Goal: Task Accomplishment & Management: Complete application form

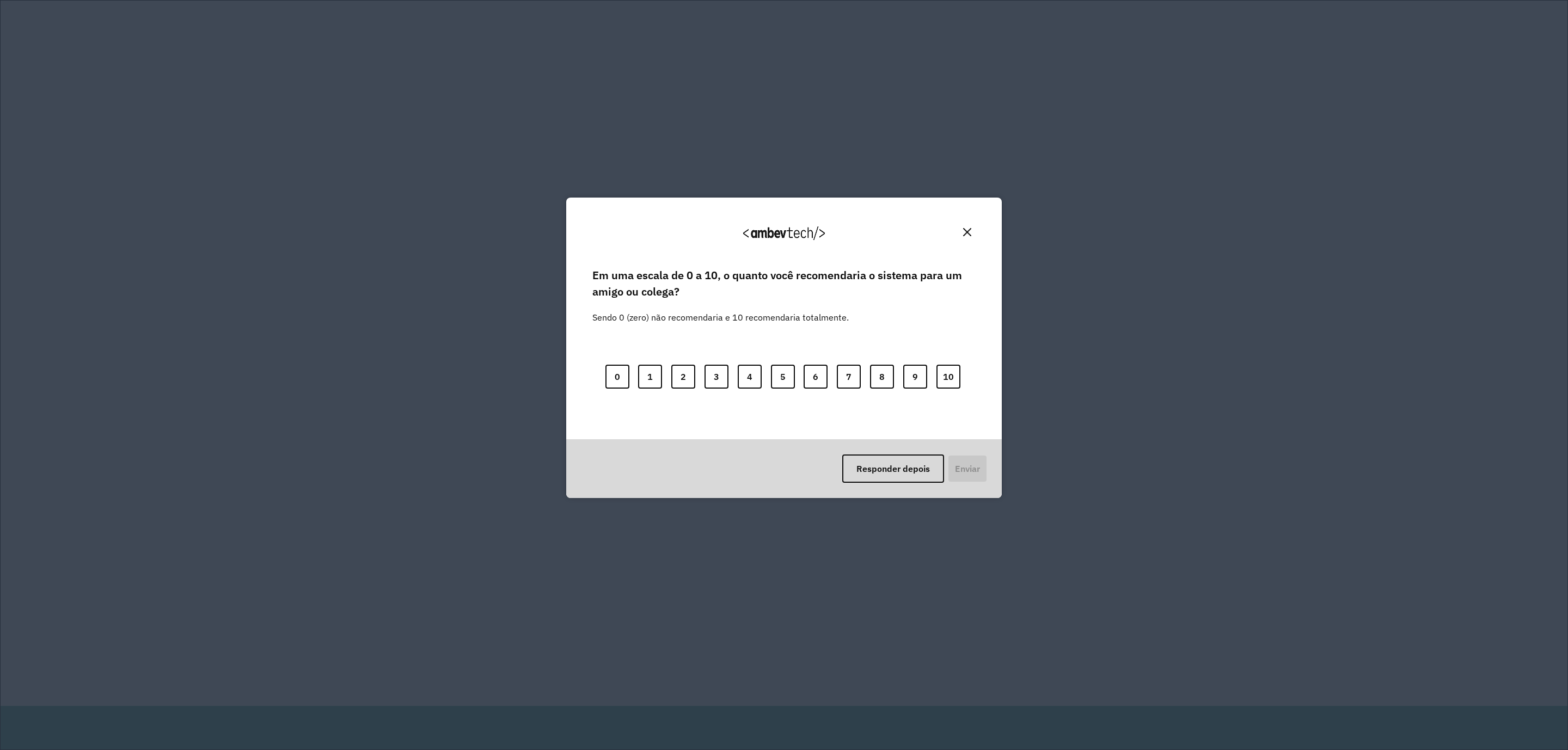
click at [969, 226] on button "Close" at bounding box center [967, 232] width 17 height 17
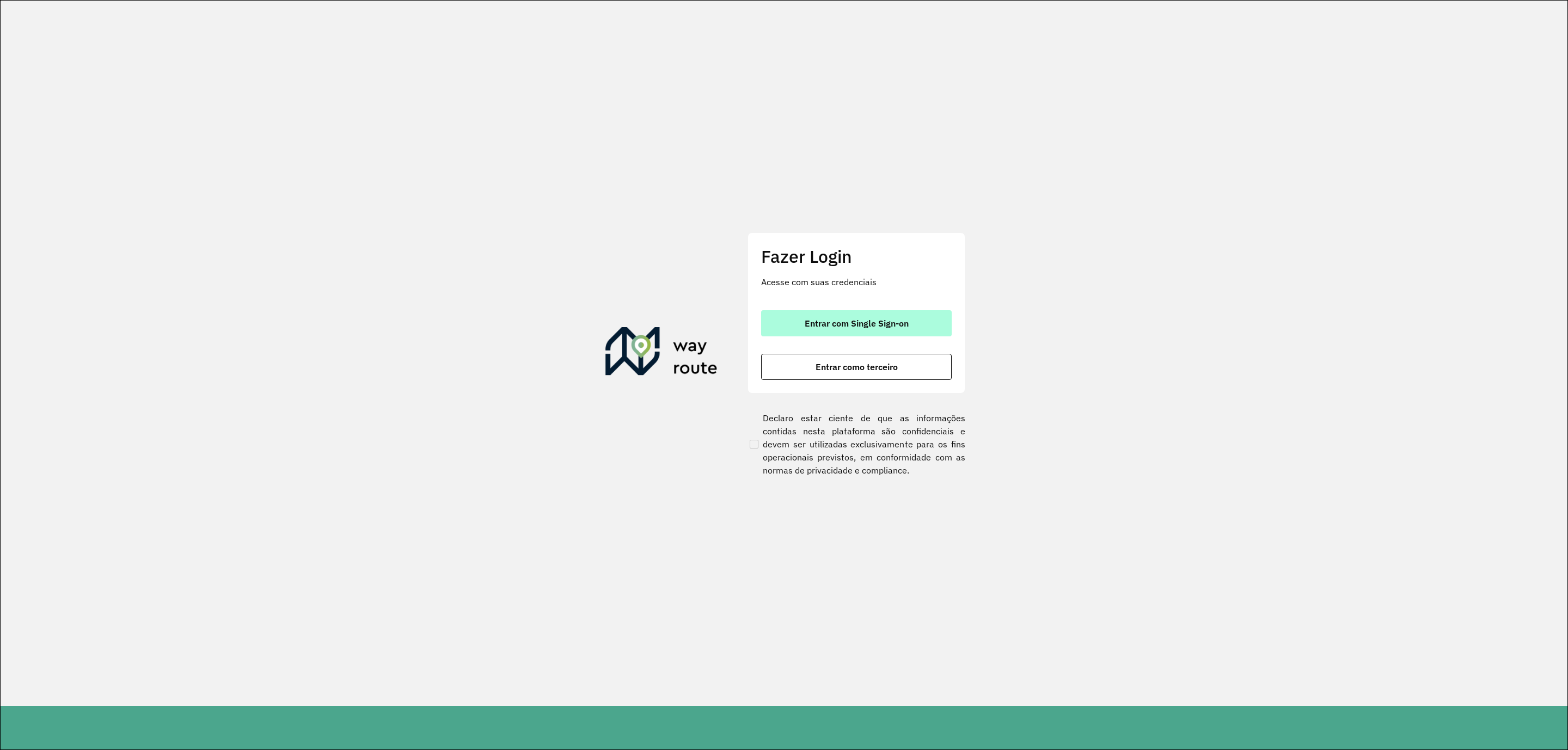
click at [900, 319] on span "Entrar com Single Sign-on" at bounding box center [857, 324] width 104 height 9
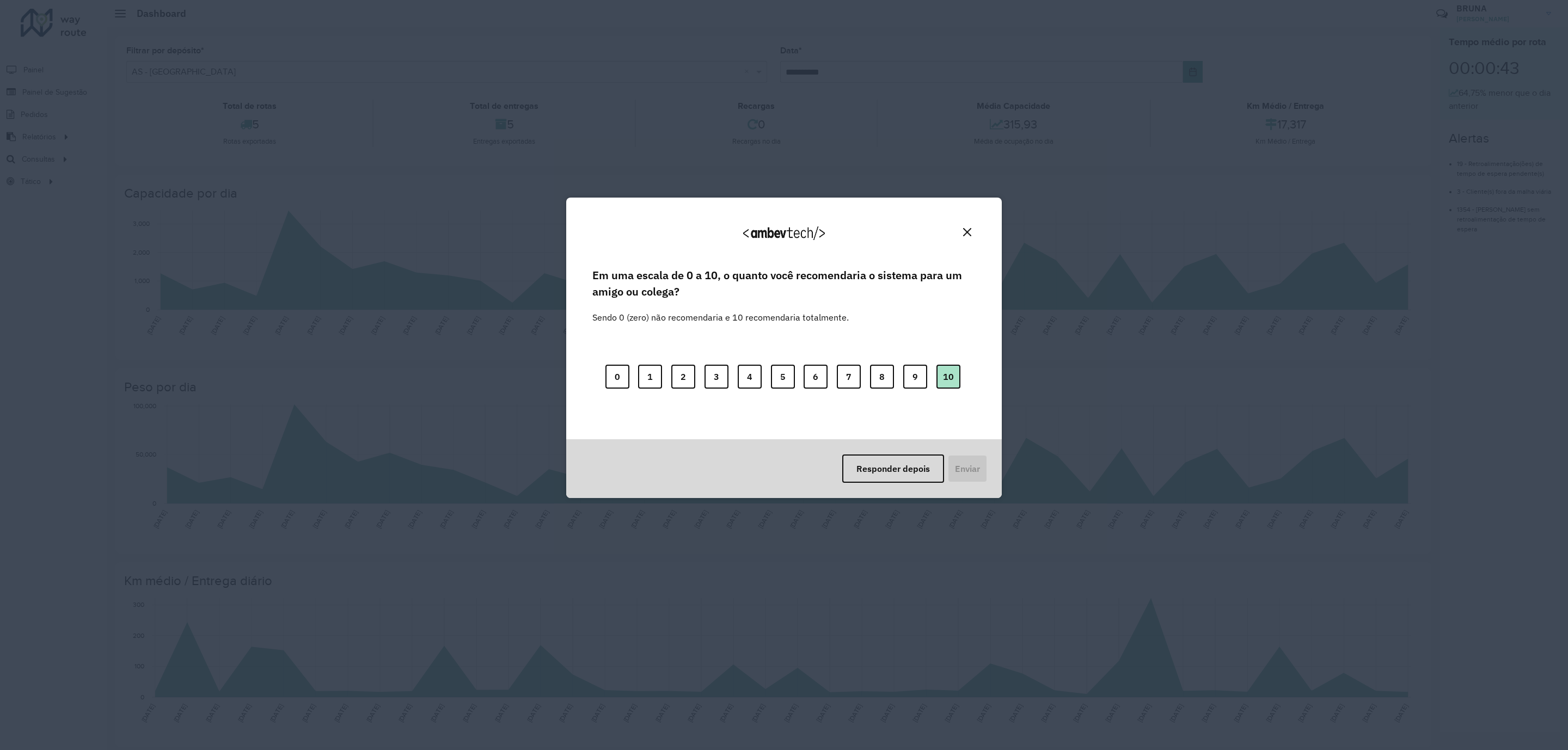
click at [945, 381] on button "10" at bounding box center [948, 377] width 24 height 24
click at [967, 476] on button "Enviar" at bounding box center [966, 469] width 40 height 29
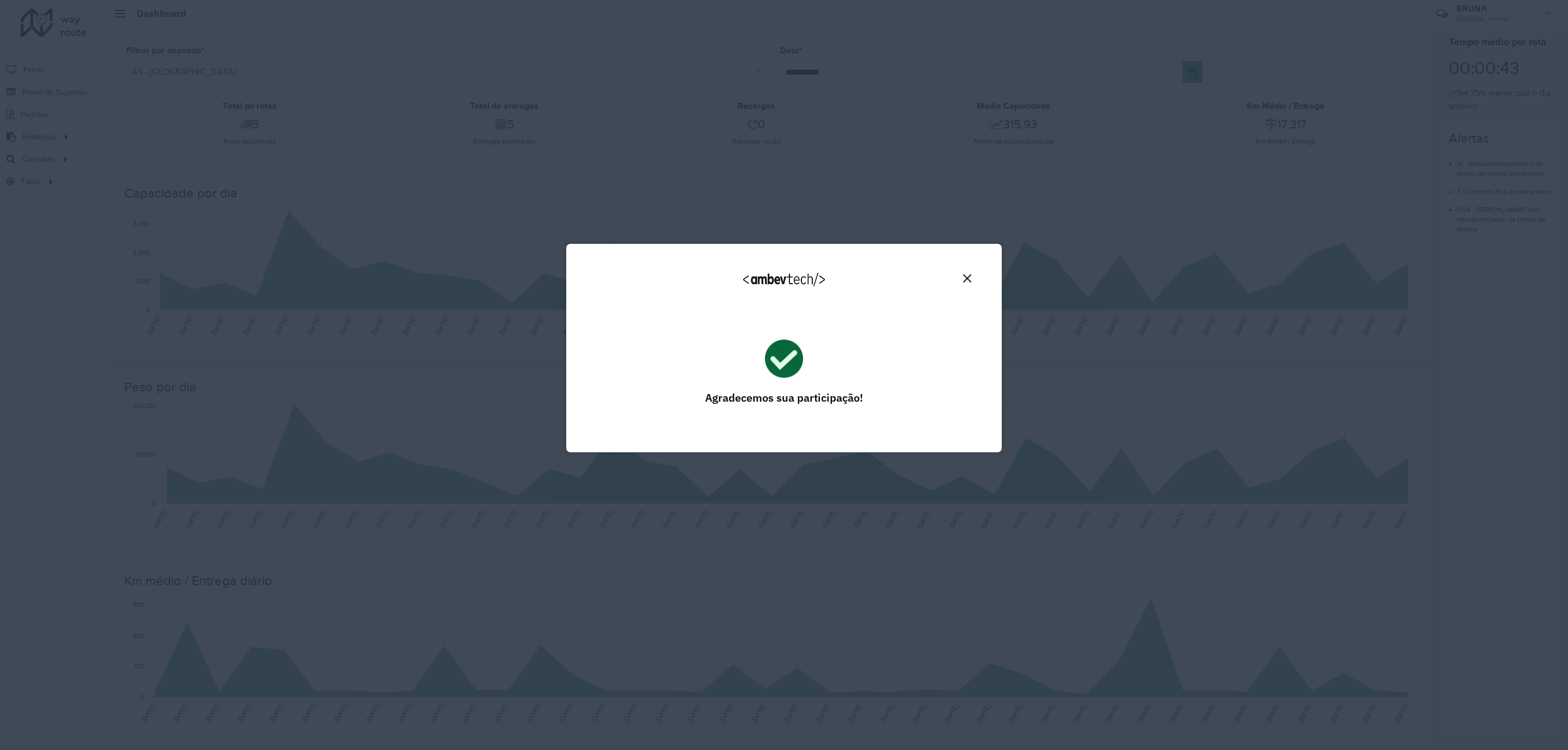
click at [971, 281] on img "Close" at bounding box center [967, 278] width 8 height 8
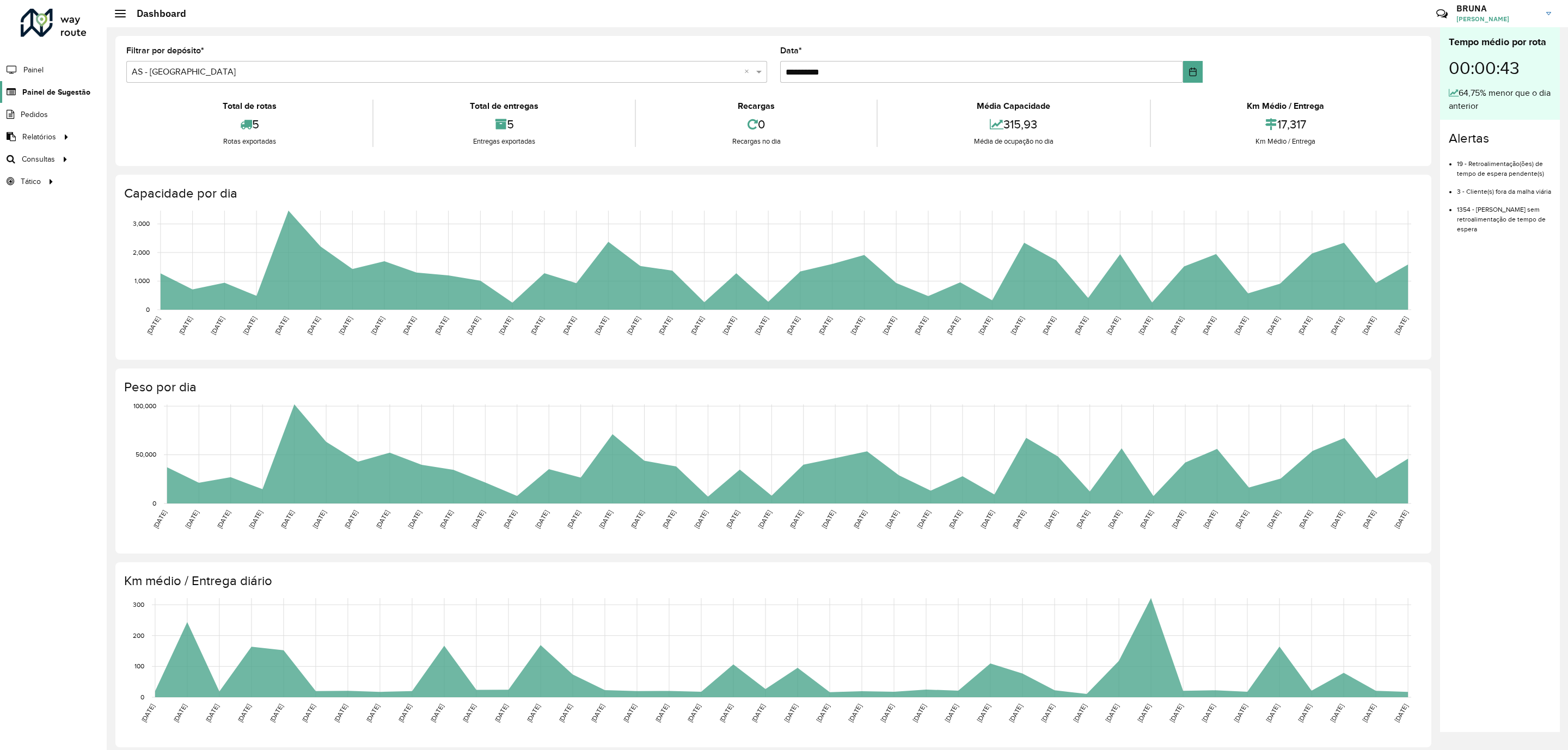
click at [57, 89] on span "Painel de Sugestão" at bounding box center [57, 92] width 68 height 11
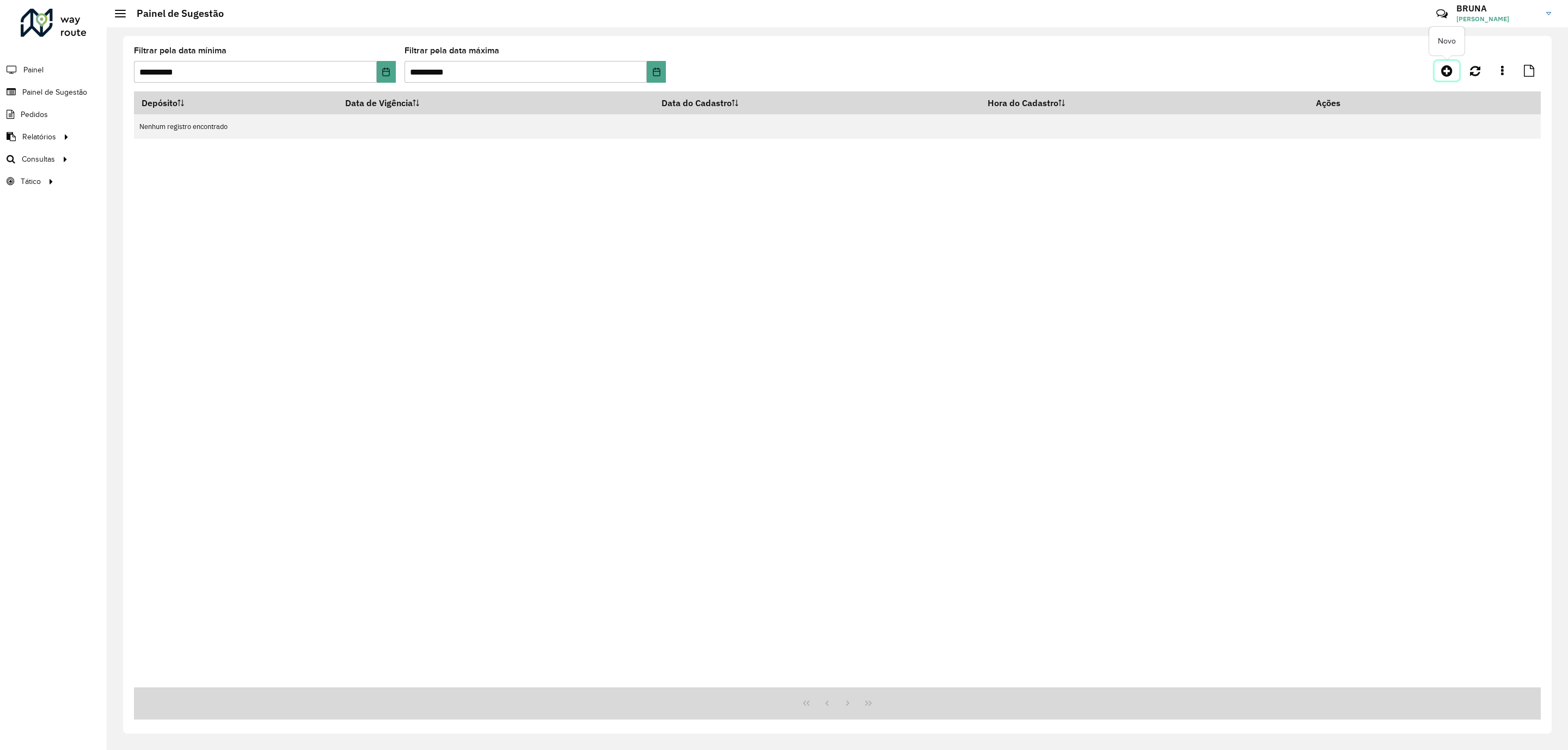
click at [1451, 74] on icon at bounding box center [1447, 70] width 11 height 13
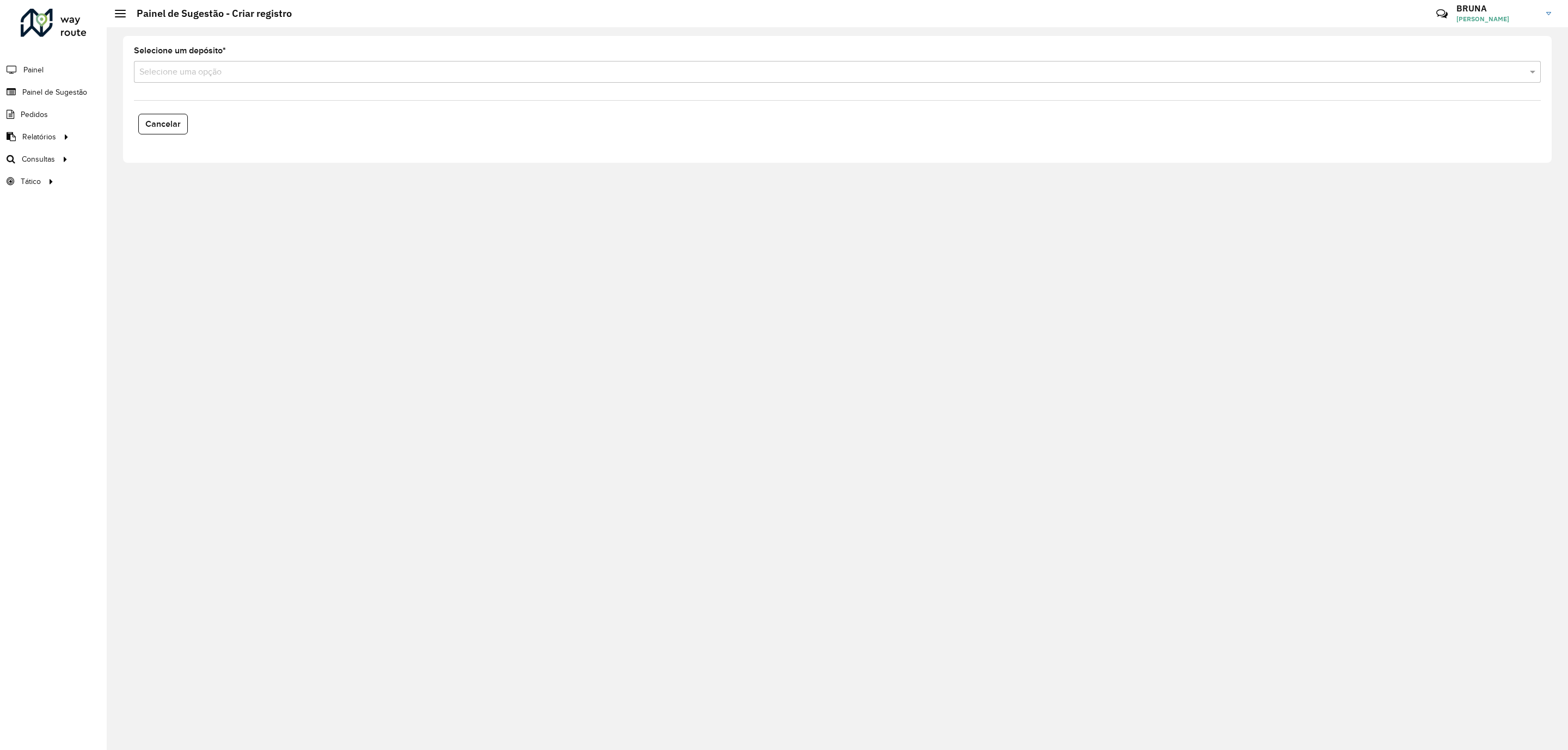
click at [608, 72] on input "text" at bounding box center [827, 72] width 1375 height 13
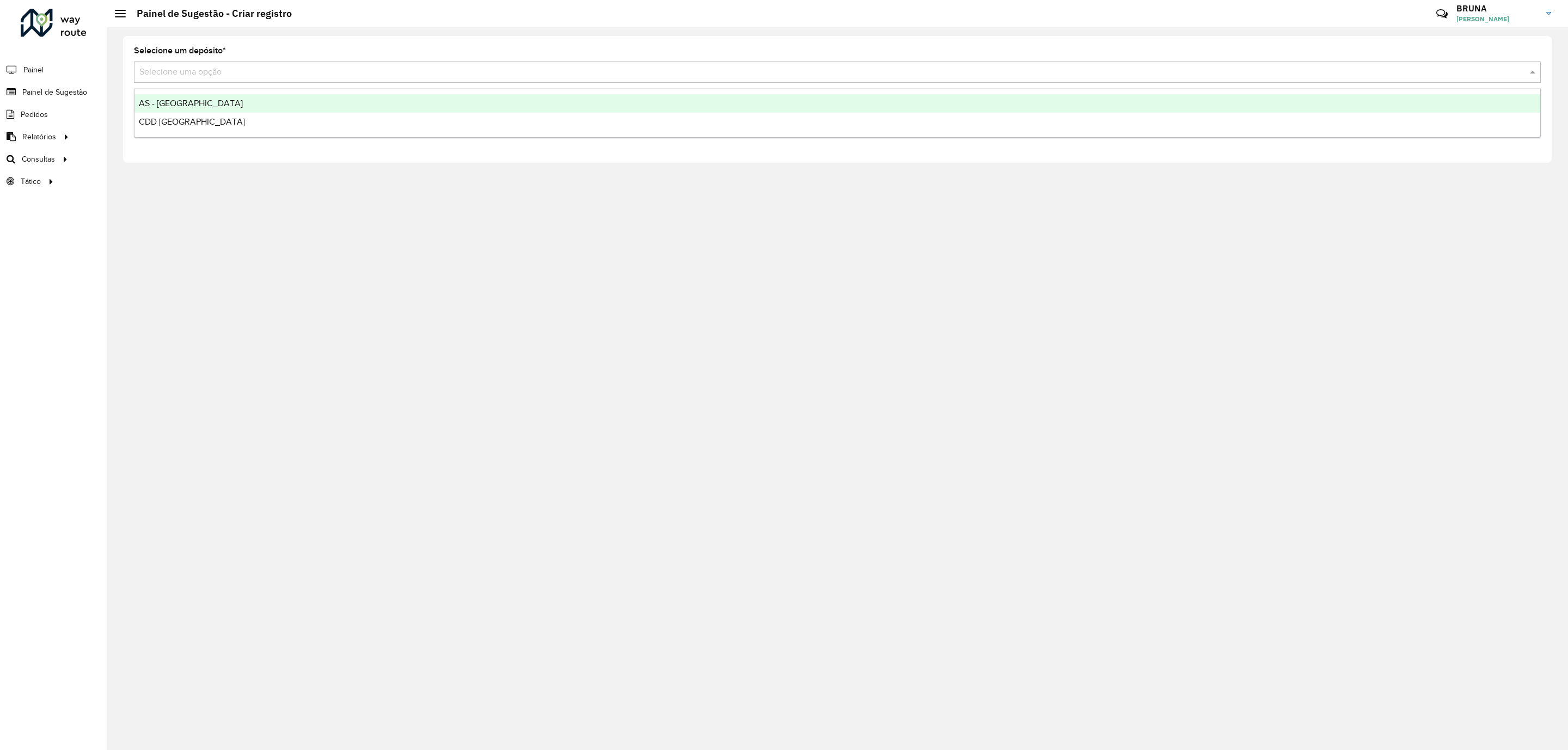
click at [611, 97] on div "AS - Uberlandia" at bounding box center [837, 103] width 1406 height 19
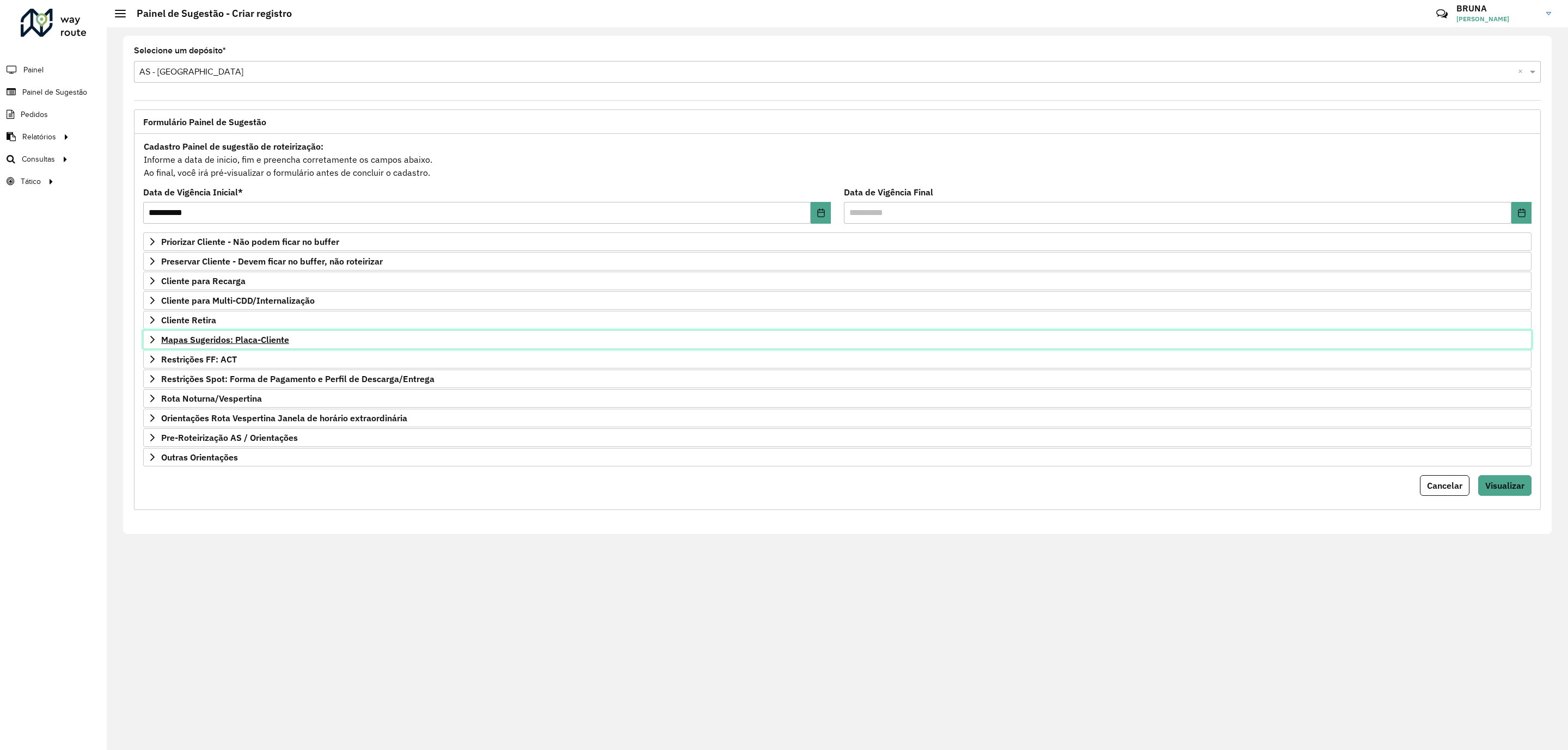
click at [288, 344] on span "Mapas Sugeridos: Placa-Cliente" at bounding box center [226, 340] width 128 height 9
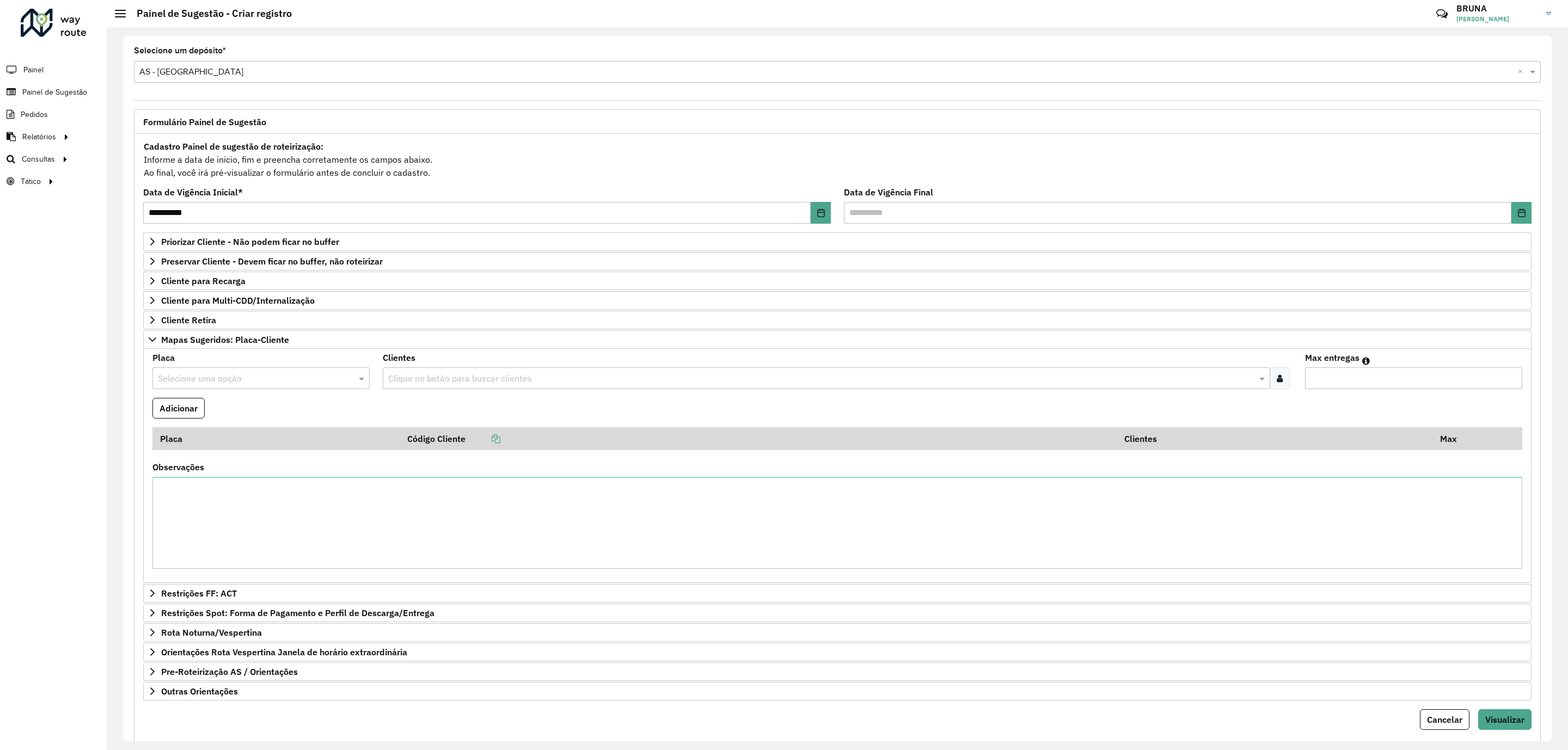
click at [519, 377] on input "text" at bounding box center [821, 379] width 871 height 13
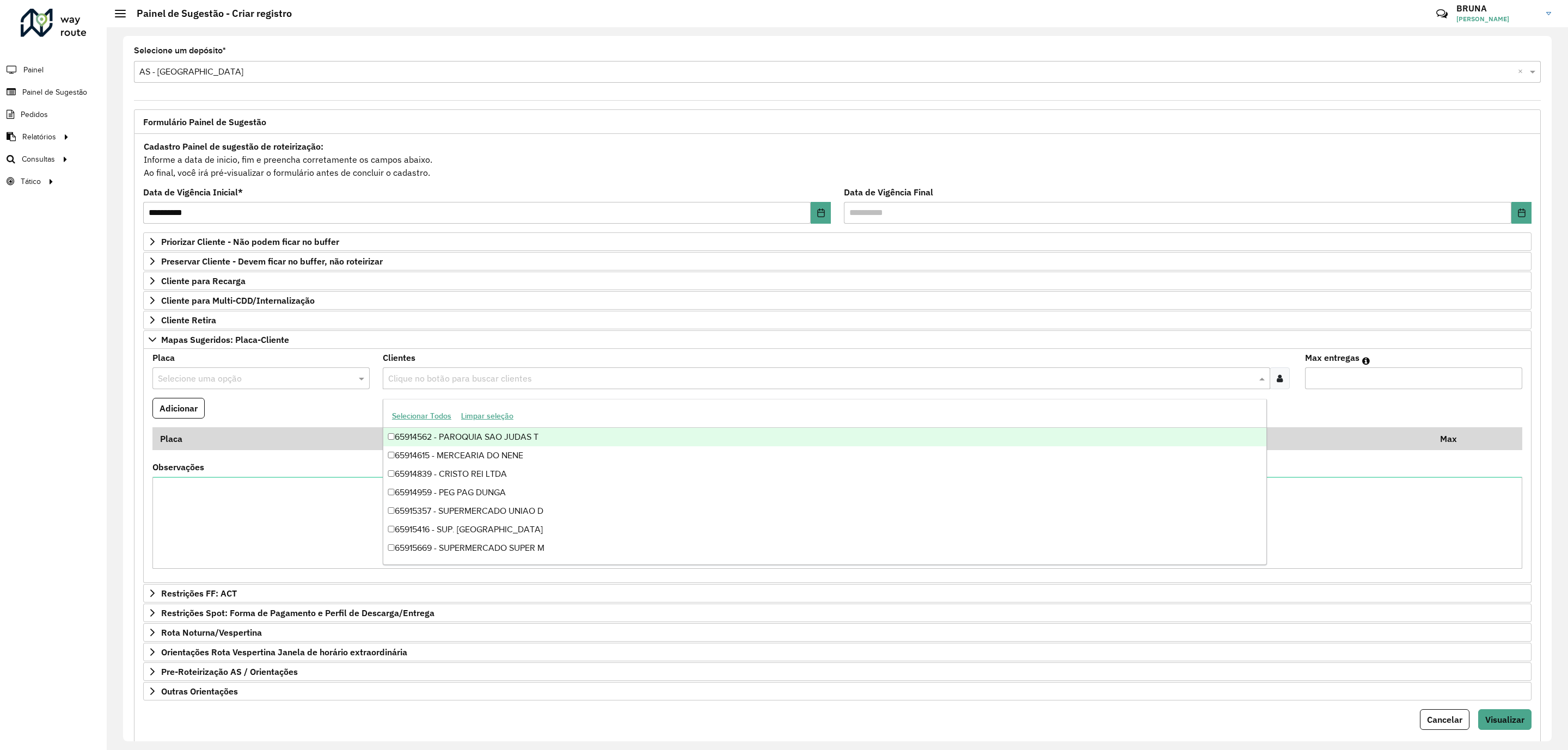
paste input "*****"
type input "*****"
click at [517, 438] on div "65940690 - Precito Uberlandia" at bounding box center [825, 437] width 884 height 19
click at [276, 381] on input "text" at bounding box center [250, 379] width 185 height 13
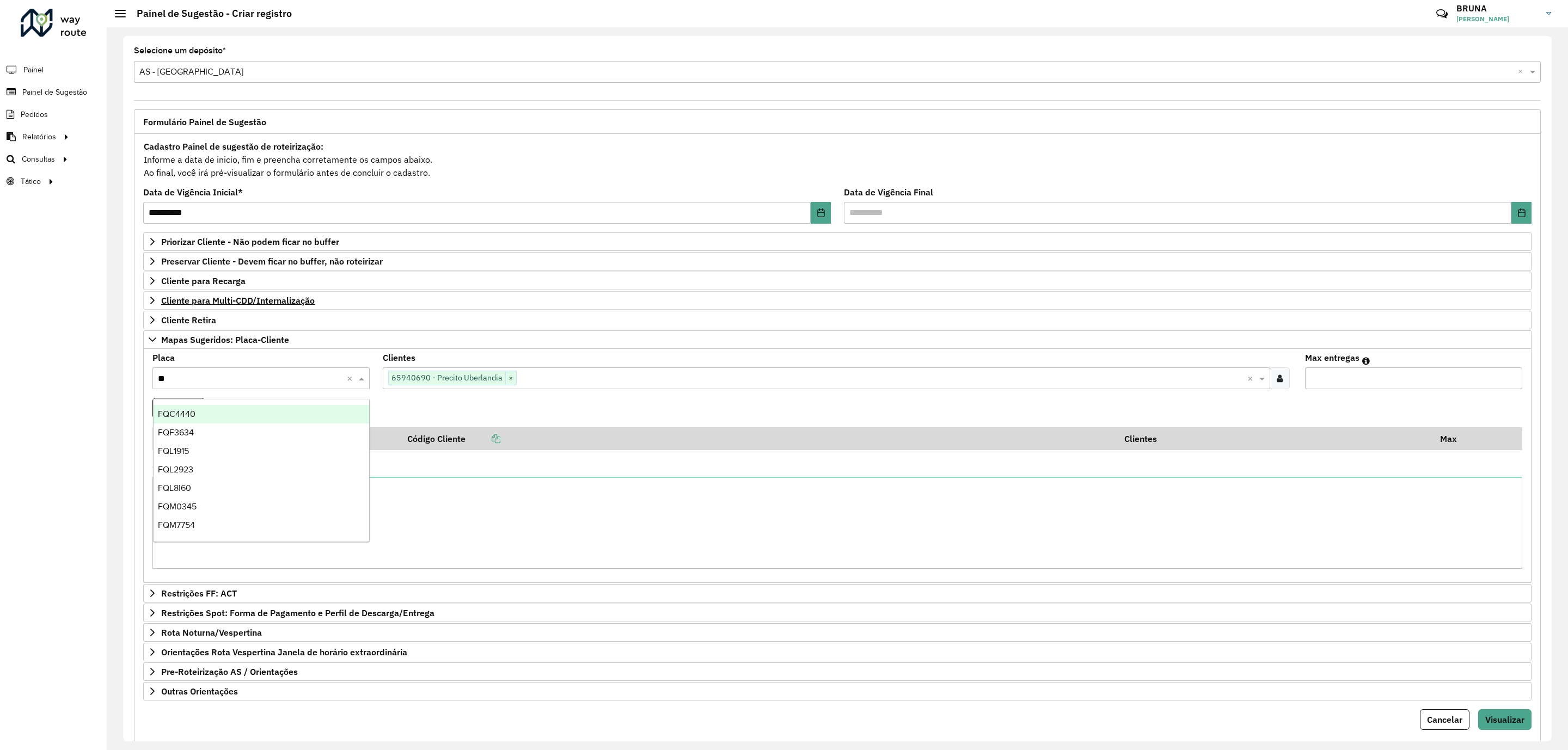
type input "***"
click at [249, 451] on div "FQO2J43" at bounding box center [262, 451] width 216 height 19
click at [1373, 377] on input "Max entregas" at bounding box center [1414, 378] width 217 height 22
type input "*"
click at [178, 410] on button "Adicionar" at bounding box center [178, 408] width 52 height 20
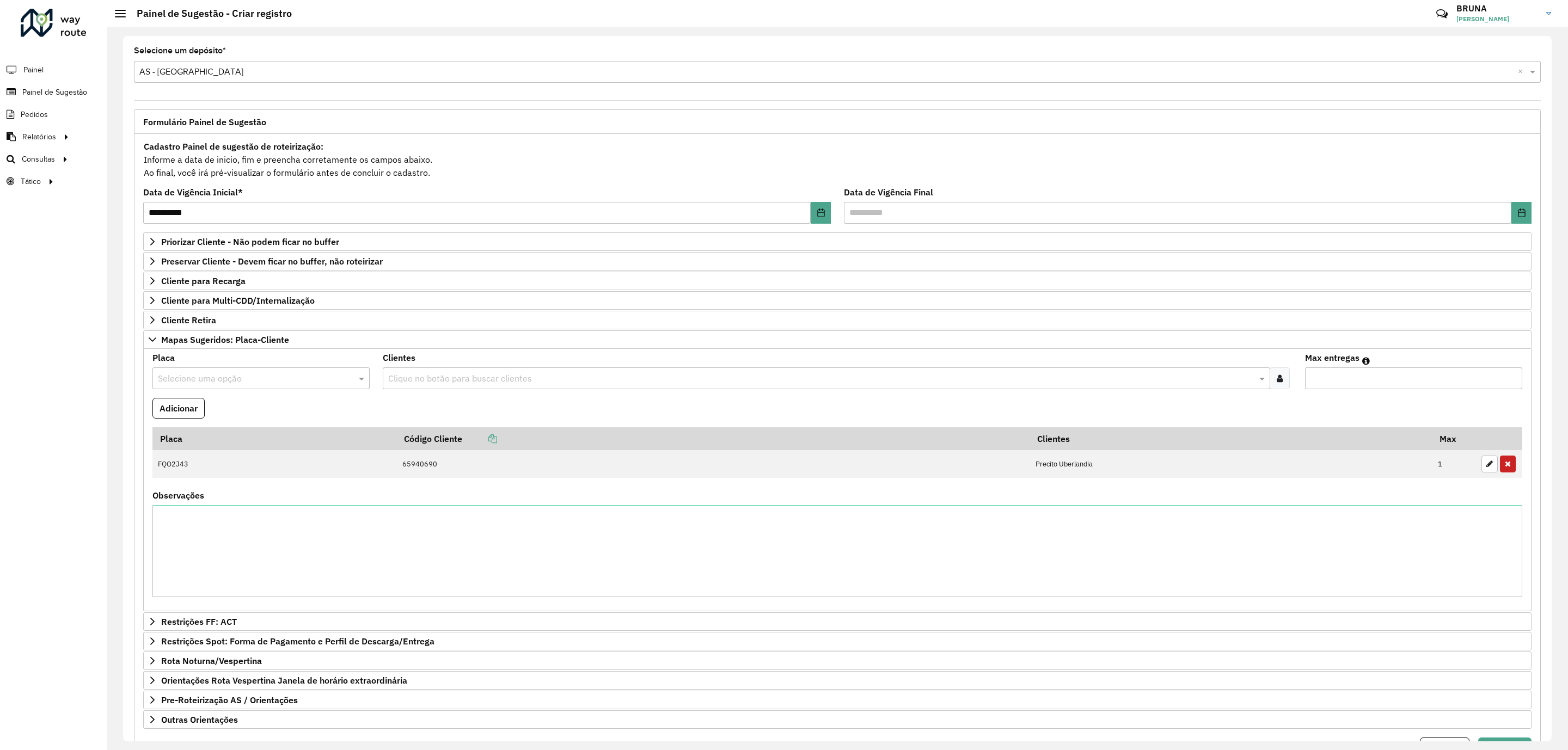
scroll to position [81, 0]
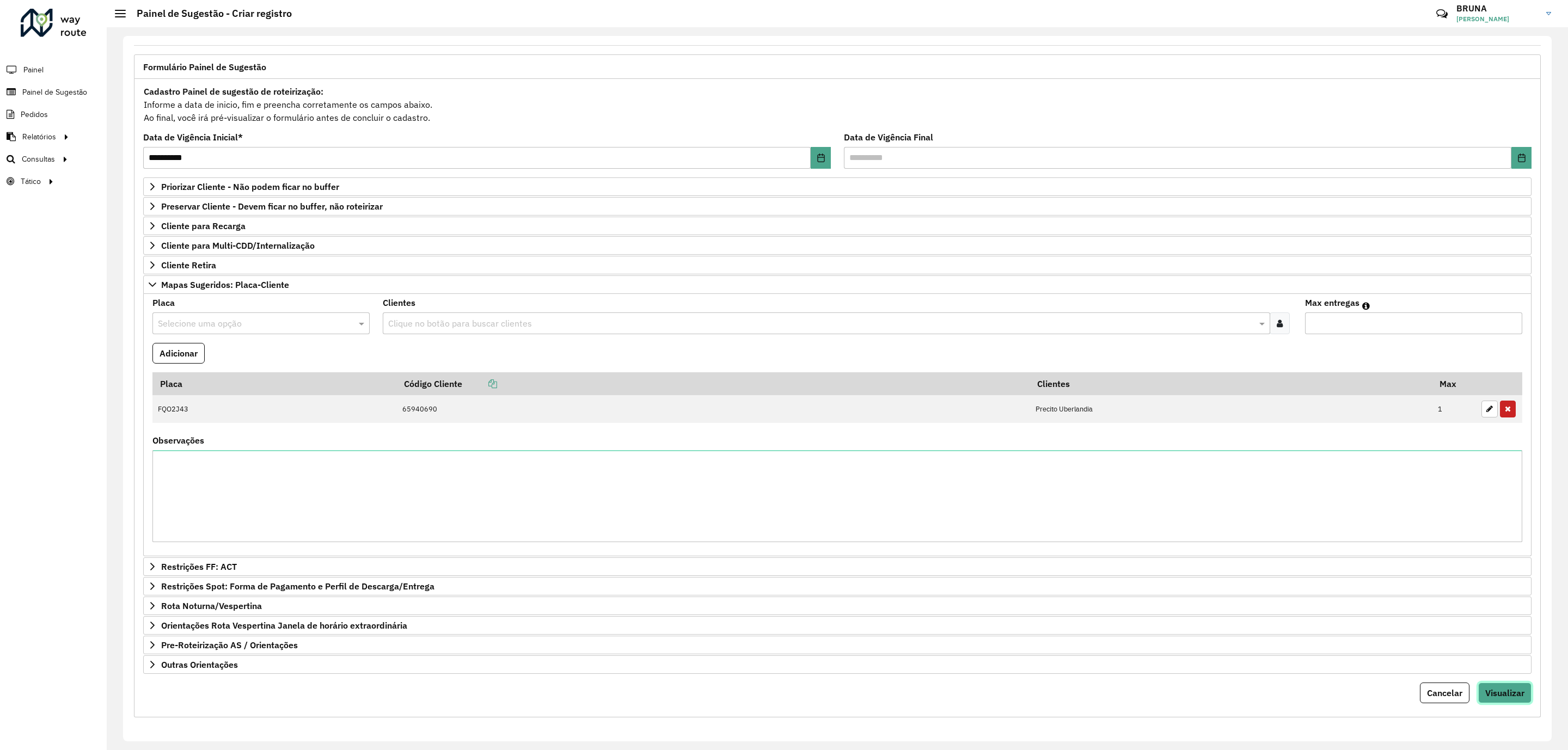
click at [1508, 688] on span "Visualizar" at bounding box center [1505, 693] width 39 height 11
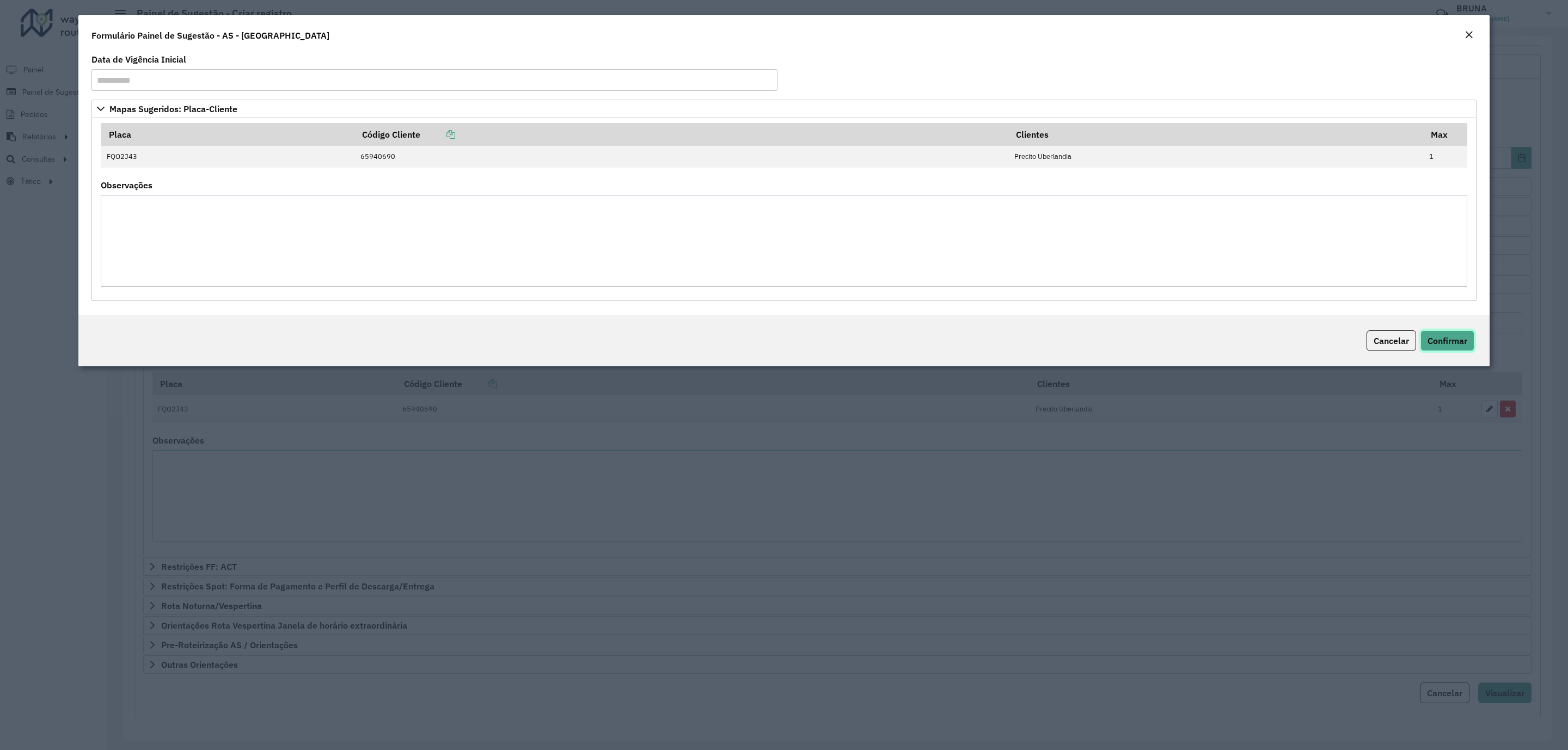
click at [1456, 349] on button "Confirmar" at bounding box center [1447, 340] width 54 height 20
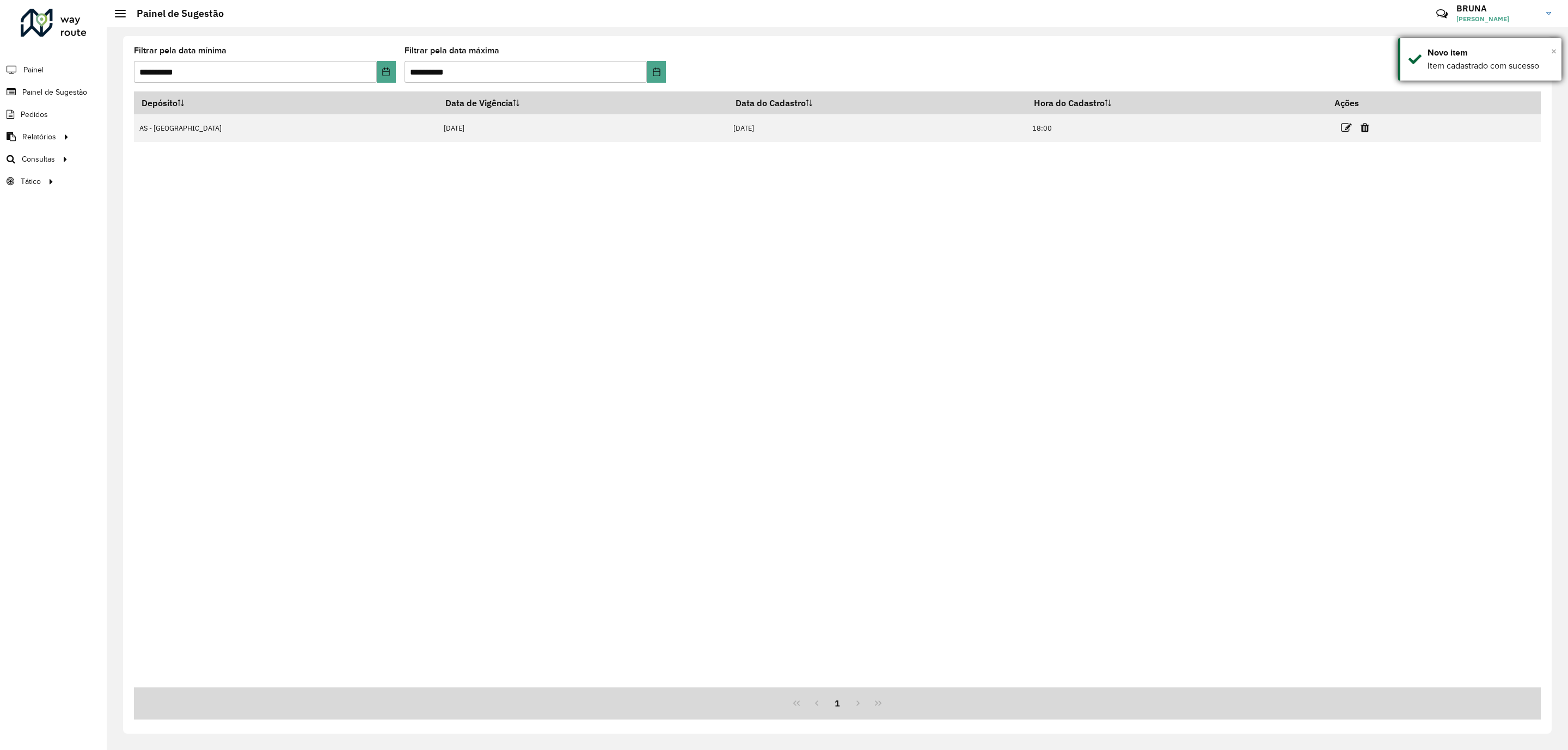
click at [1556, 51] on span "×" at bounding box center [1554, 51] width 5 height 12
click at [1443, 73] on icon at bounding box center [1447, 70] width 11 height 13
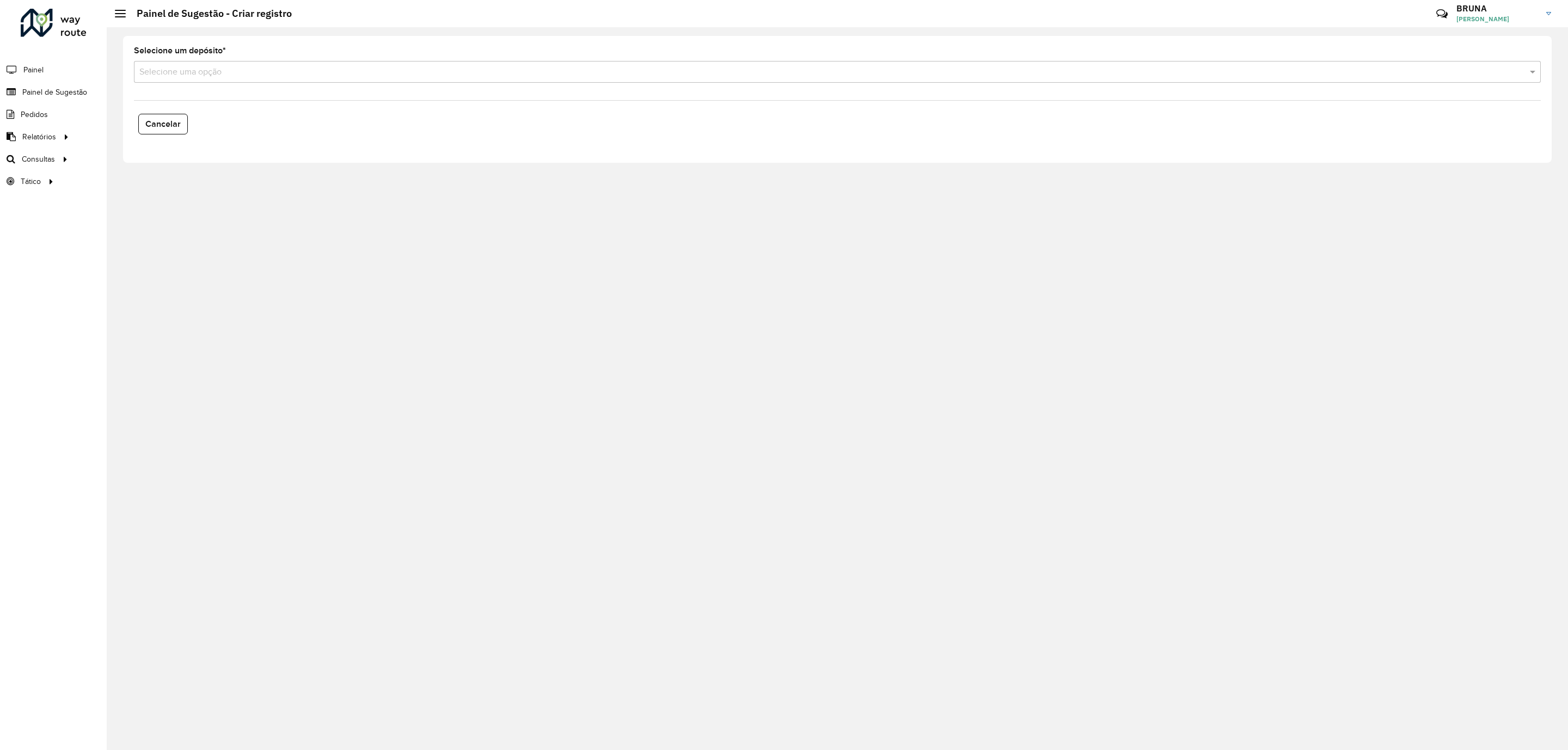
click at [474, 77] on input "text" at bounding box center [827, 72] width 1375 height 13
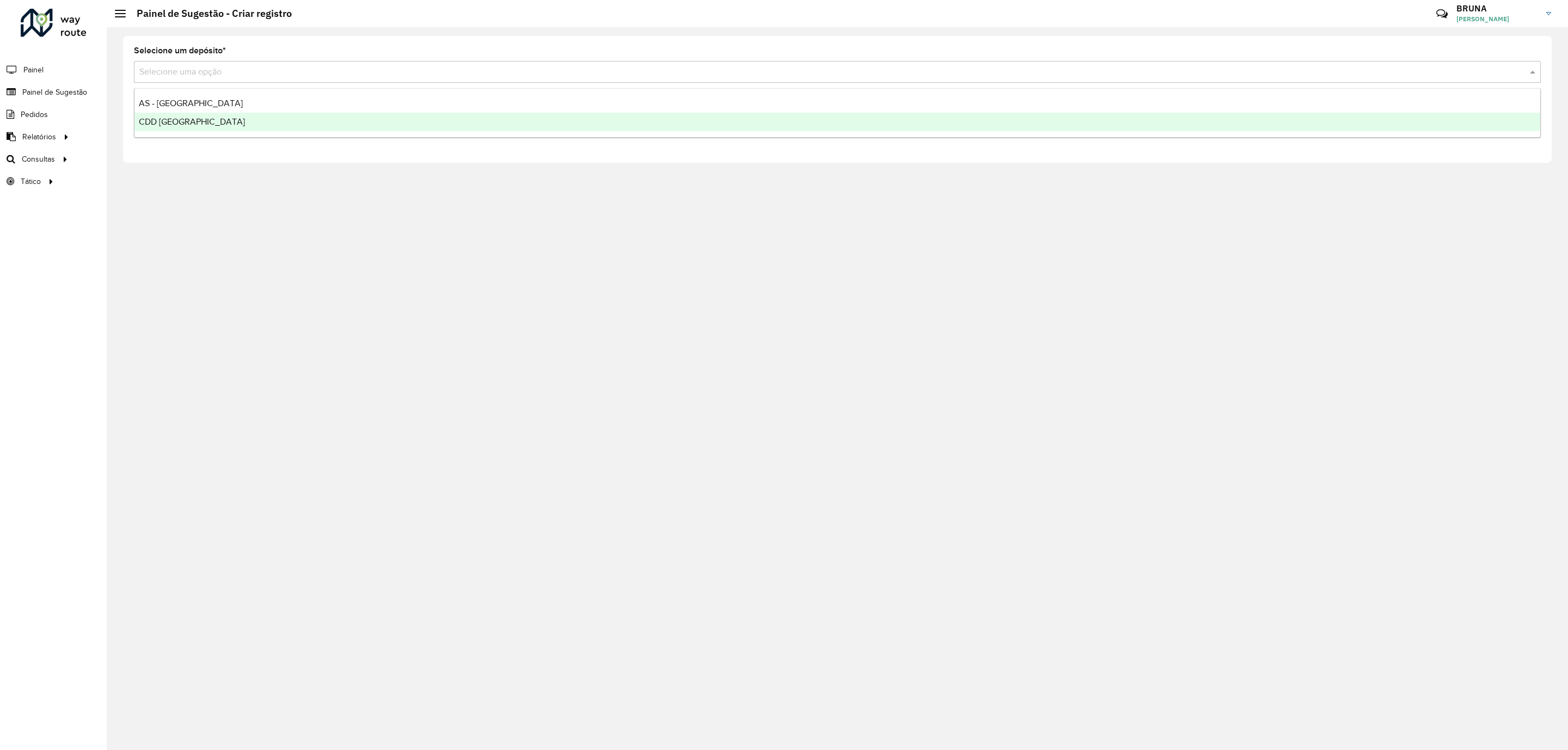
click at [481, 118] on div "CDD Uberlandia" at bounding box center [837, 121] width 1406 height 19
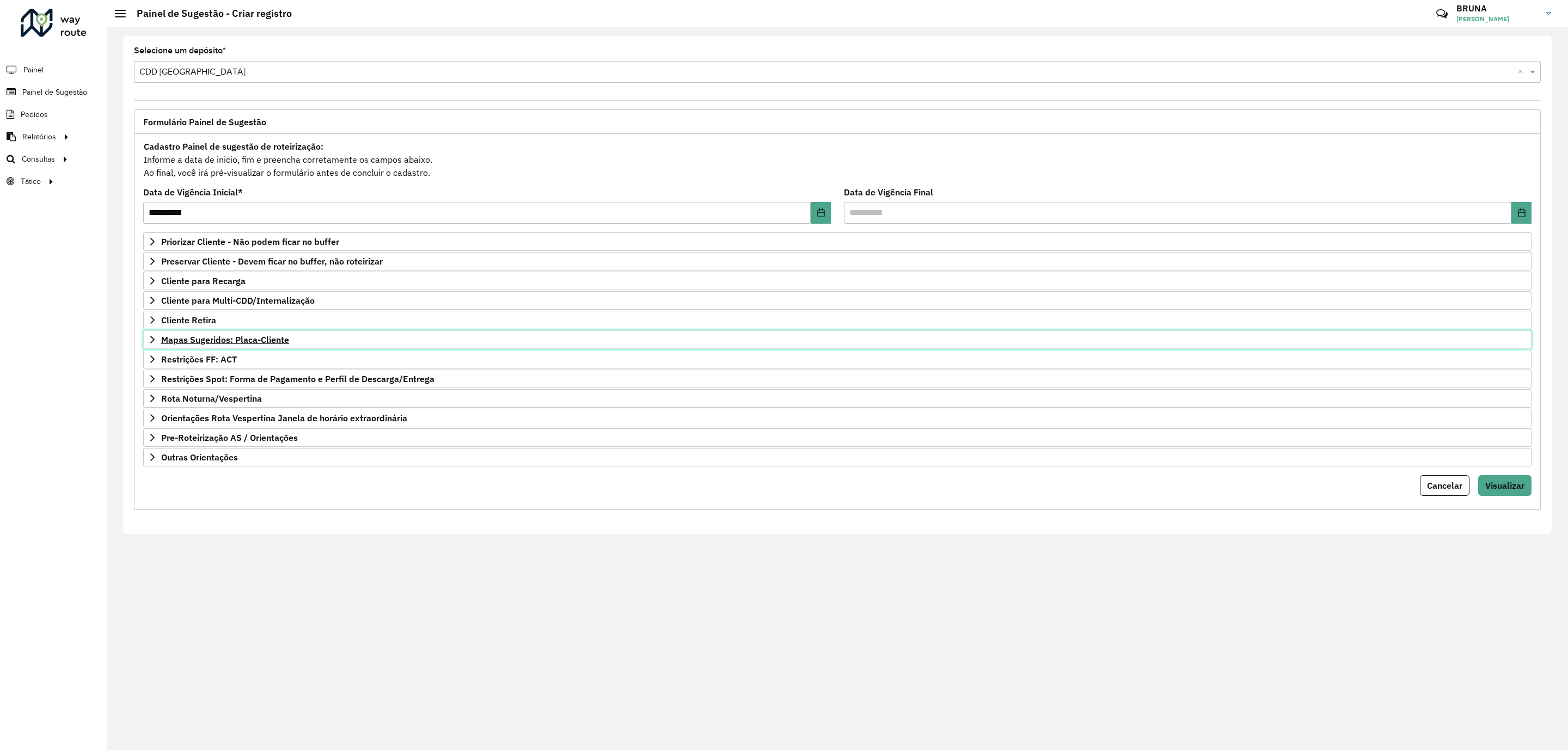
click at [270, 349] on link "Mapas Sugeridos: Placa-Cliente" at bounding box center [838, 340] width 1388 height 19
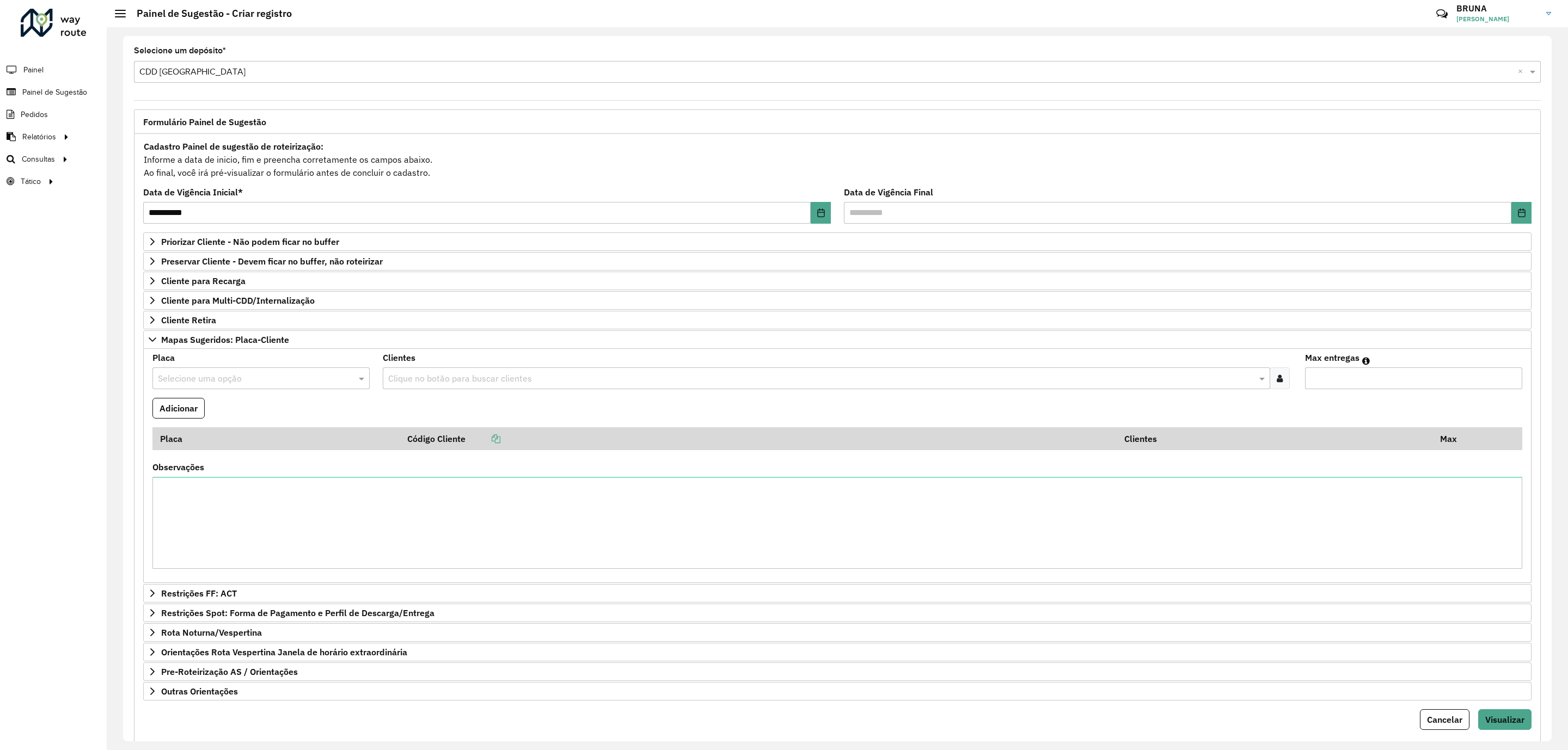
click at [294, 380] on input "text" at bounding box center [250, 379] width 185 height 13
type input "****"
click at [1278, 383] on icon at bounding box center [1280, 379] width 6 height 9
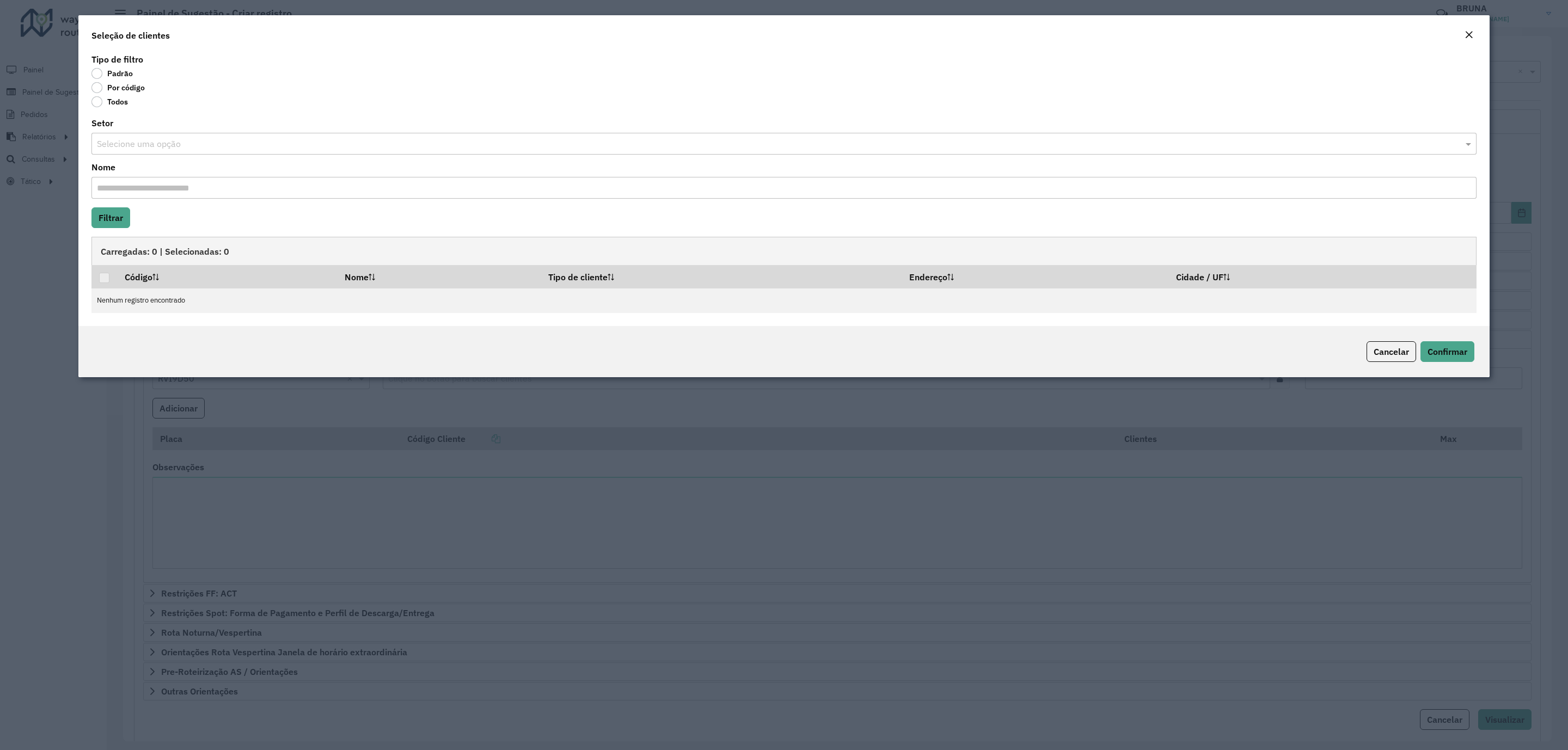
click at [128, 87] on label "Por código" at bounding box center [118, 88] width 54 height 11
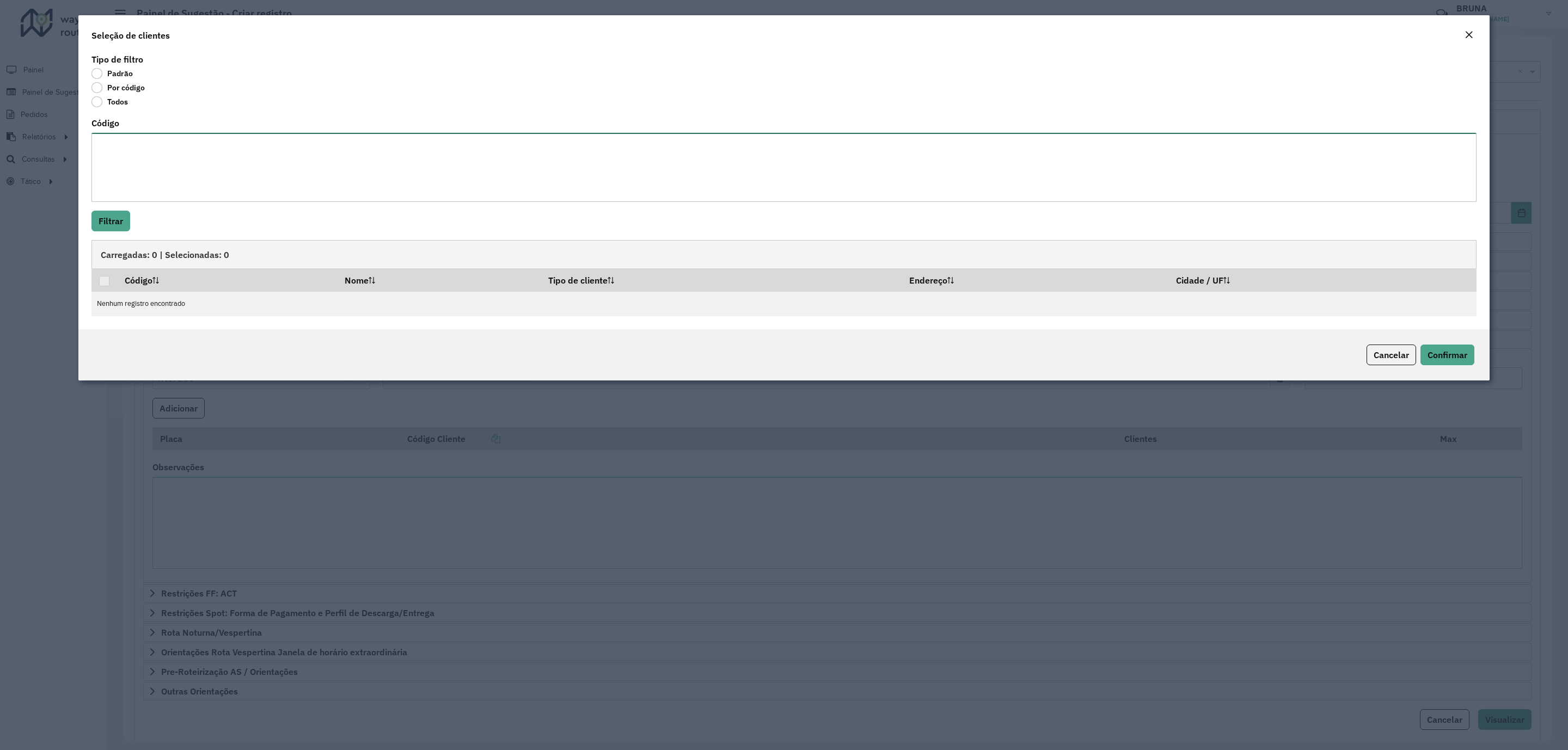
click at [136, 170] on textarea "Código" at bounding box center [784, 168] width 1385 height 69
paste textarea "***** ***** ***** ***** ***** ***** ***** ***** ***** ***** ***** ***** ***** *…"
type textarea "***** ***** ***** ***** ***** ***** ***** ***** ***** ***** ***** ***** ***** *…"
click at [103, 223] on button "Filtrar" at bounding box center [110, 220] width 38 height 20
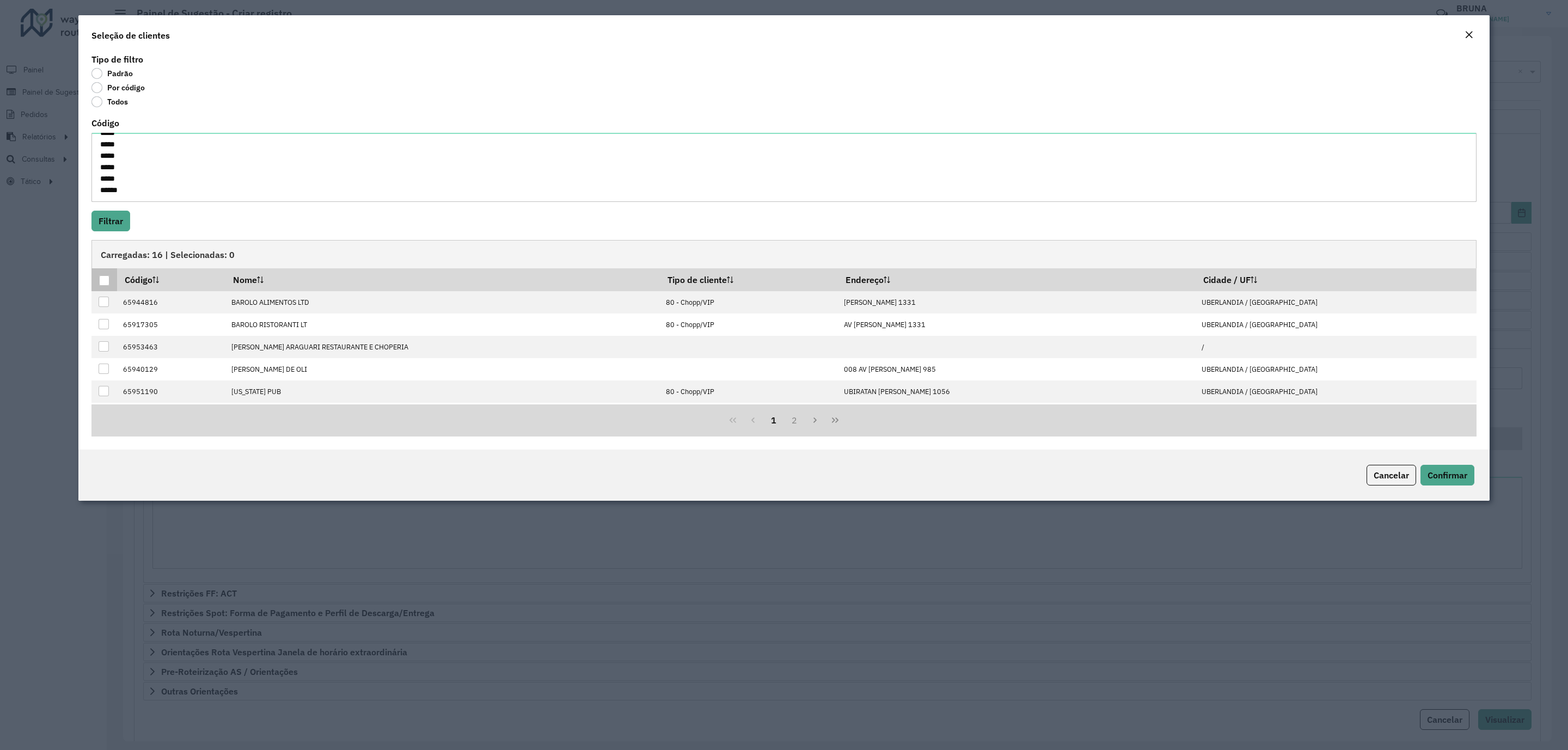
click at [105, 283] on div at bounding box center [104, 281] width 11 height 11
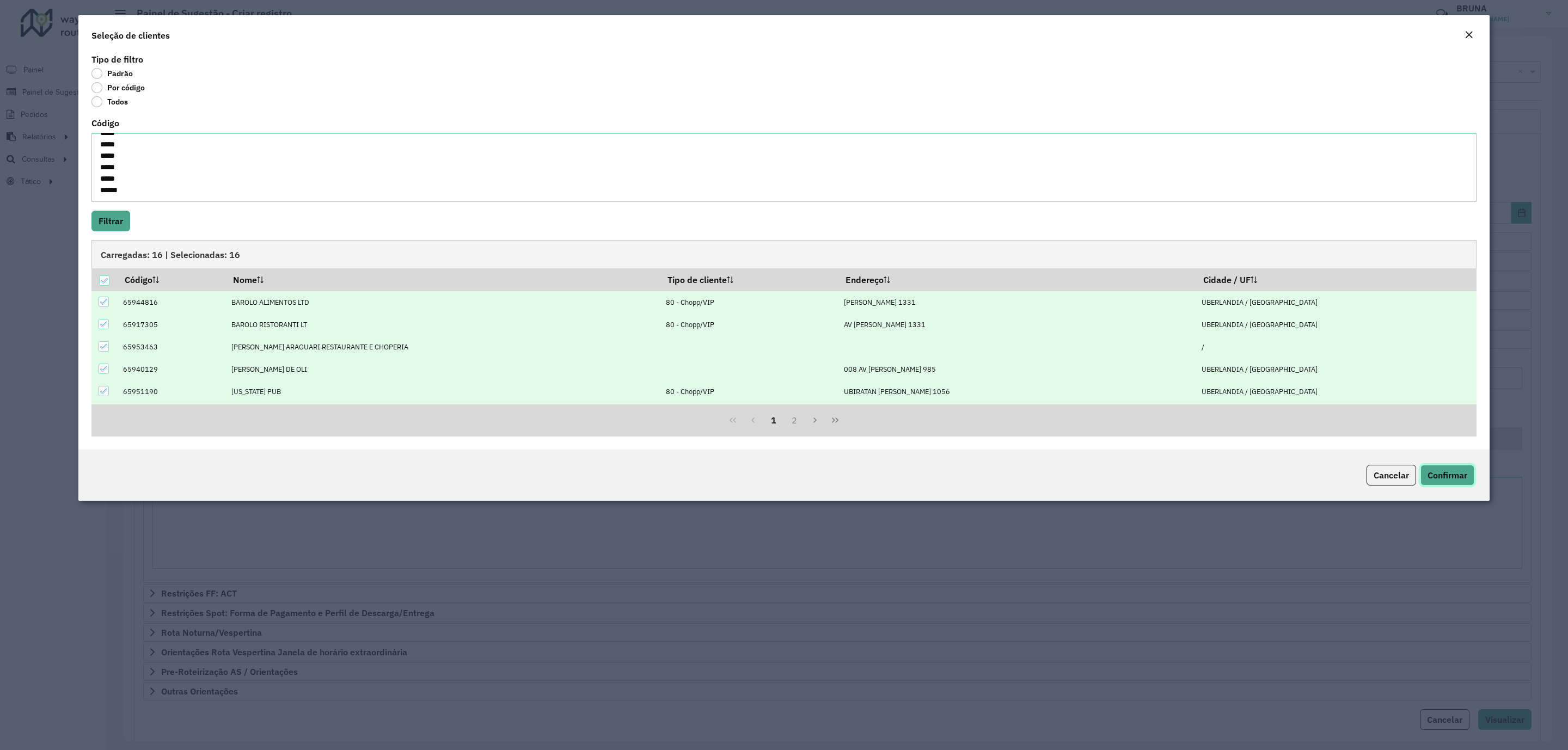
click at [1423, 478] on button "Confirmar" at bounding box center [1447, 475] width 54 height 20
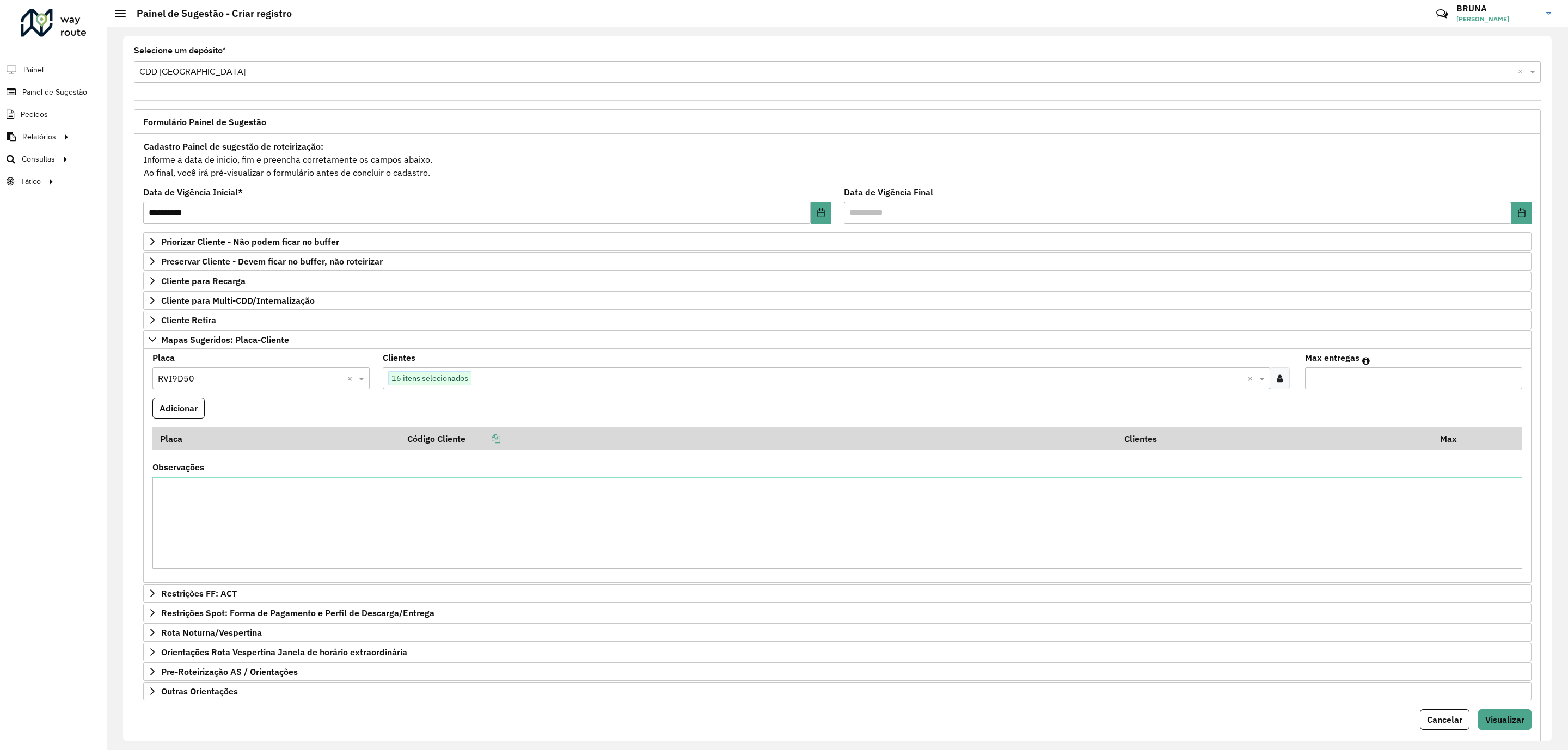
click at [1379, 388] on input "Max entregas" at bounding box center [1414, 378] width 217 height 22
type input "**"
click at [201, 412] on button "Adicionar" at bounding box center [178, 408] width 52 height 20
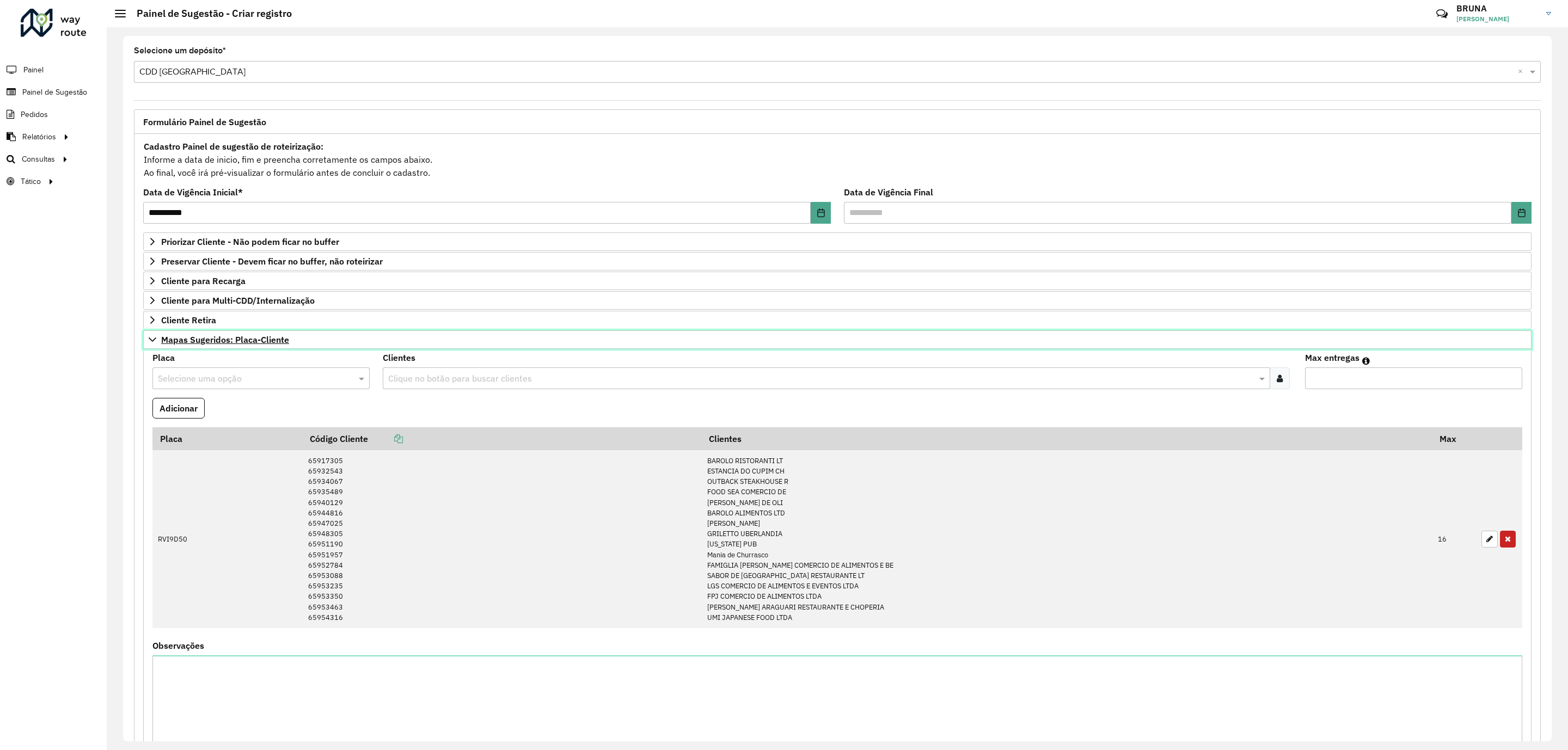
click at [249, 344] on span "Mapas Sugeridos: Placa-Cliente" at bounding box center [226, 340] width 128 height 9
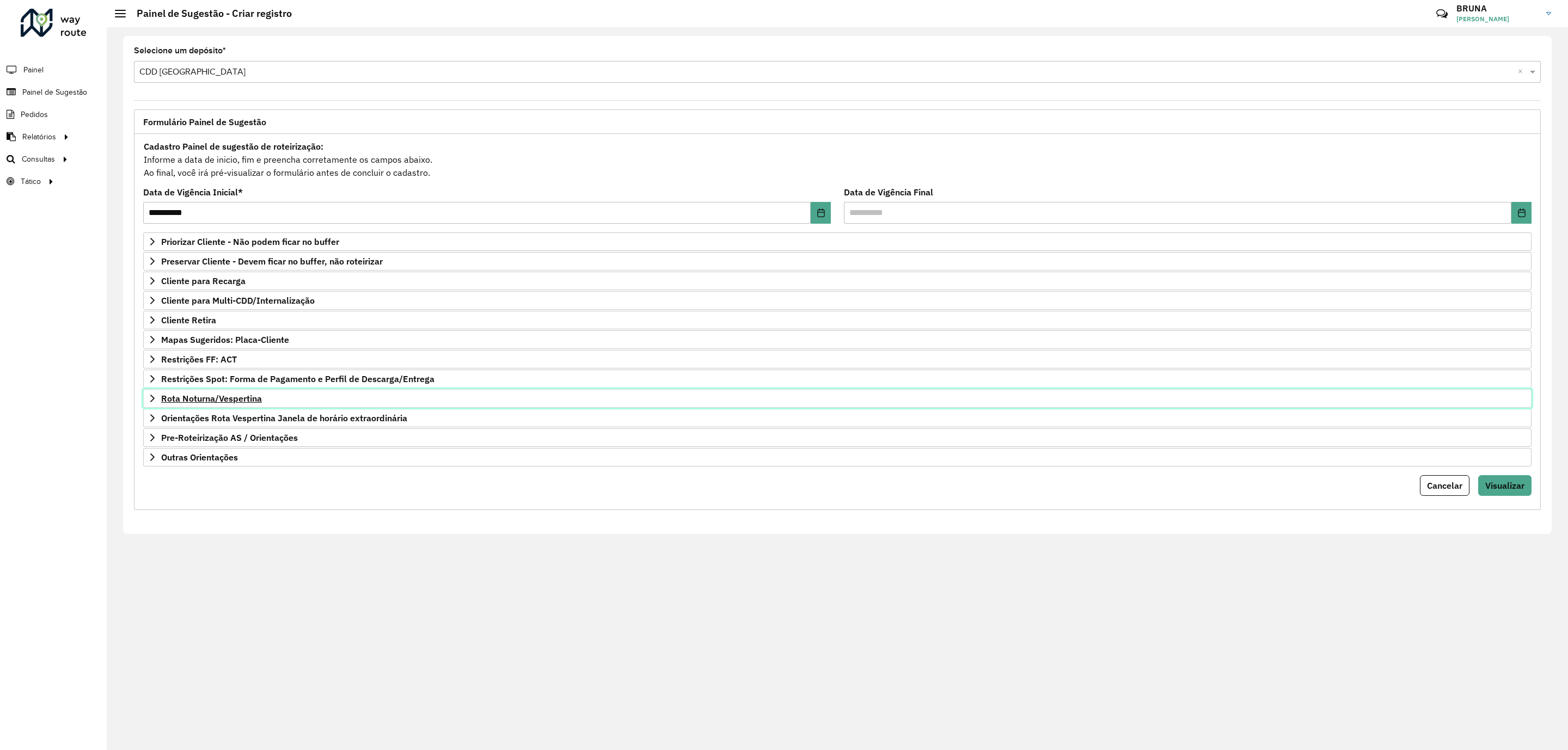
click at [229, 408] on link "Rota Noturna/Vespertina" at bounding box center [838, 398] width 1388 height 19
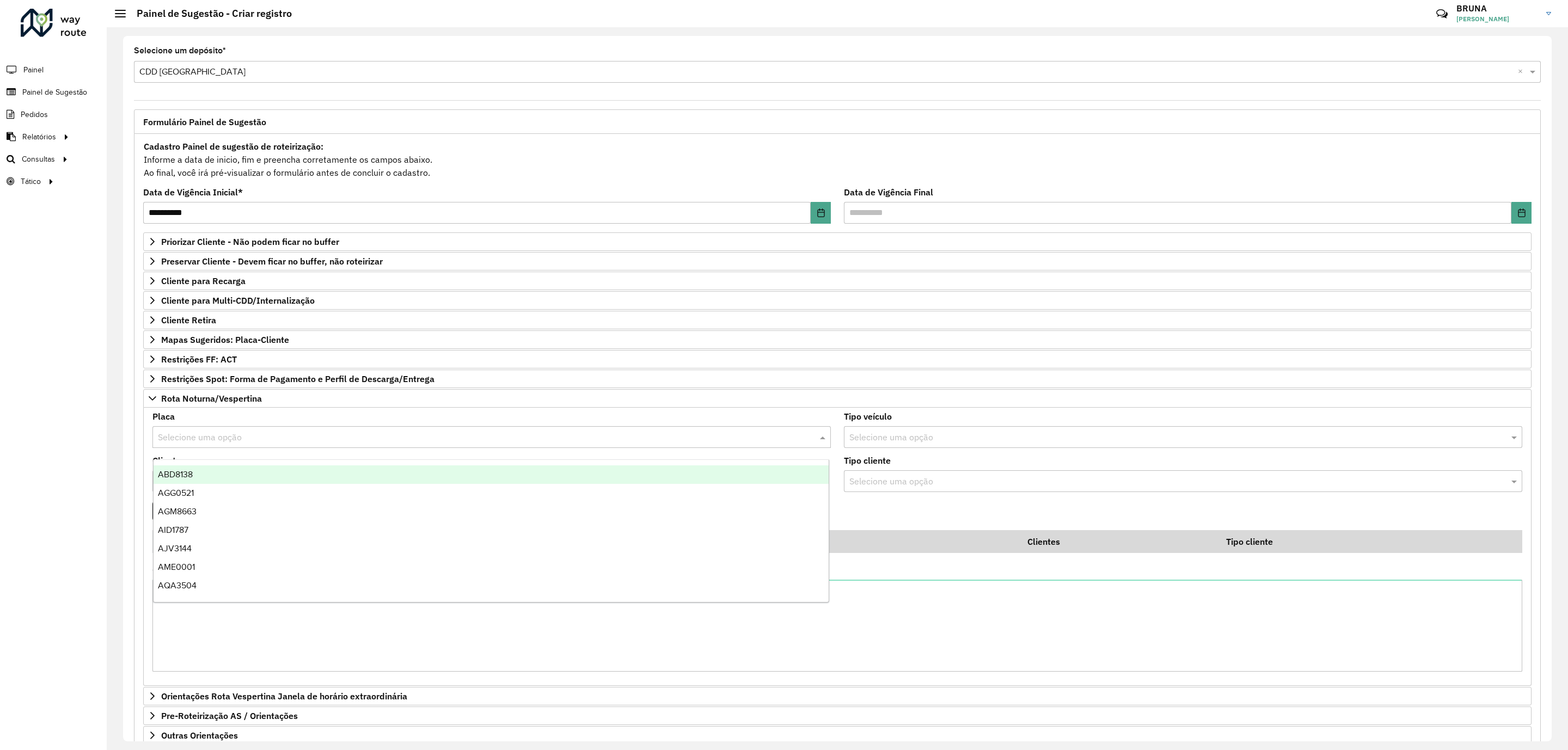
click at [312, 443] on input "text" at bounding box center [481, 438] width 646 height 13
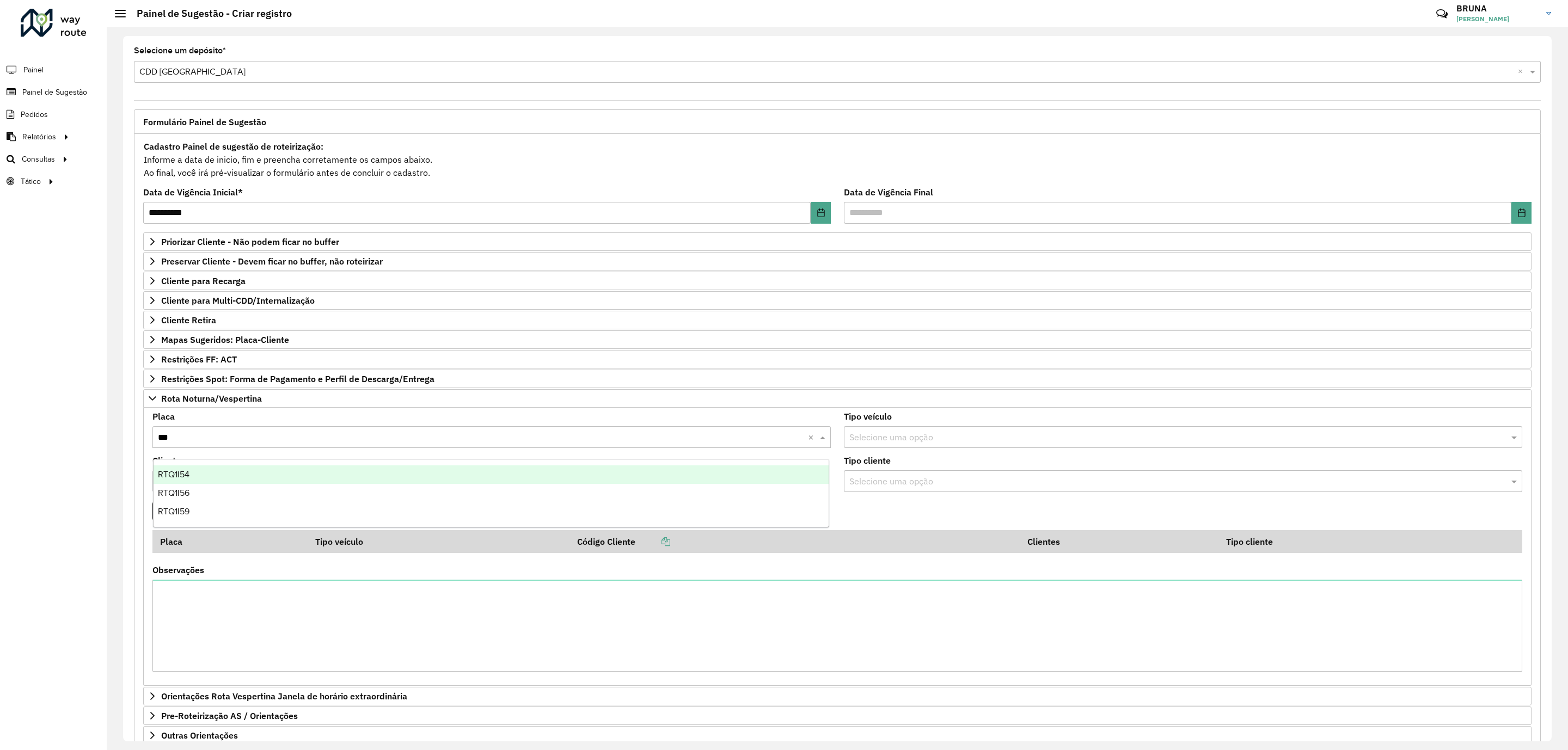
type input "****"
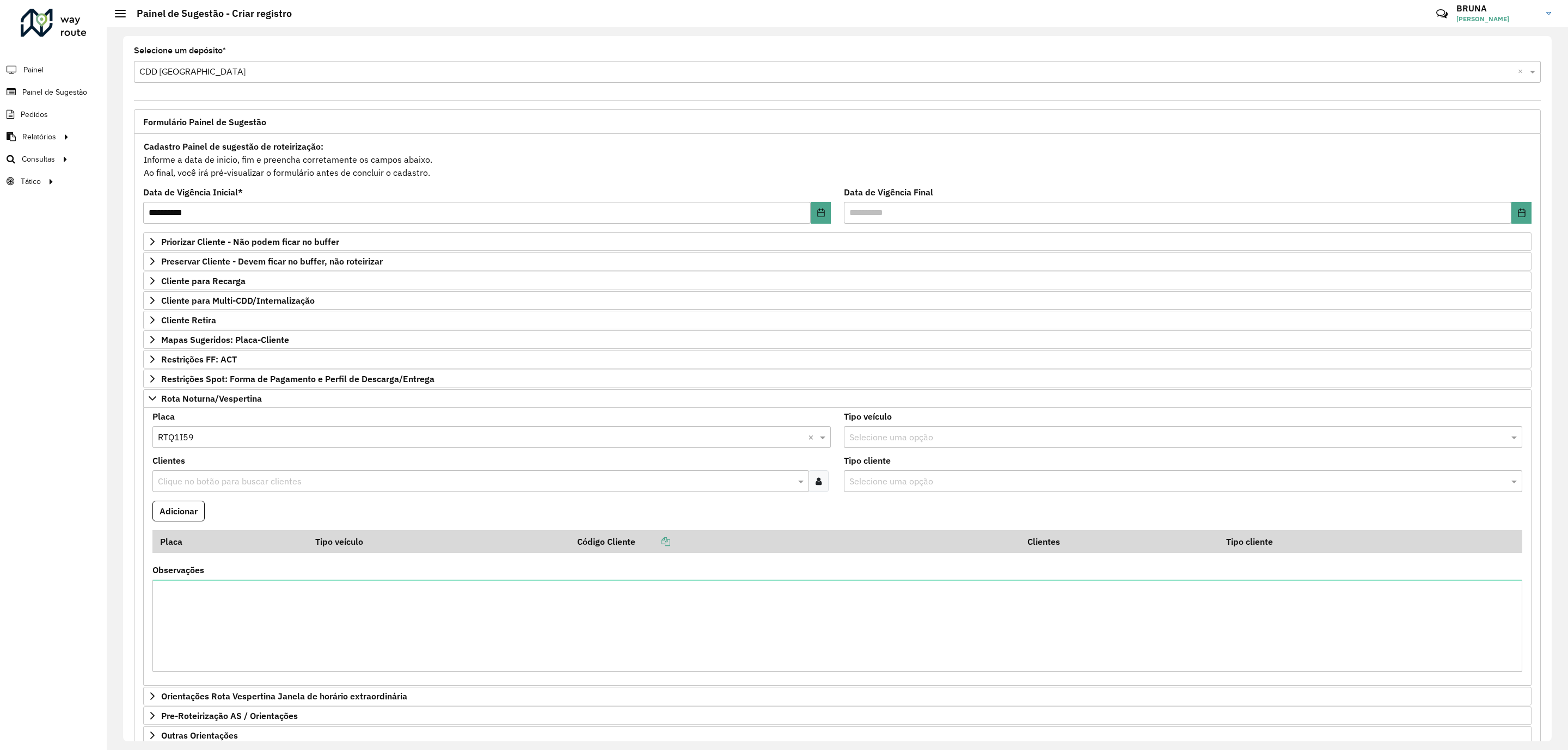
click at [813, 490] on div at bounding box center [819, 481] width 20 height 22
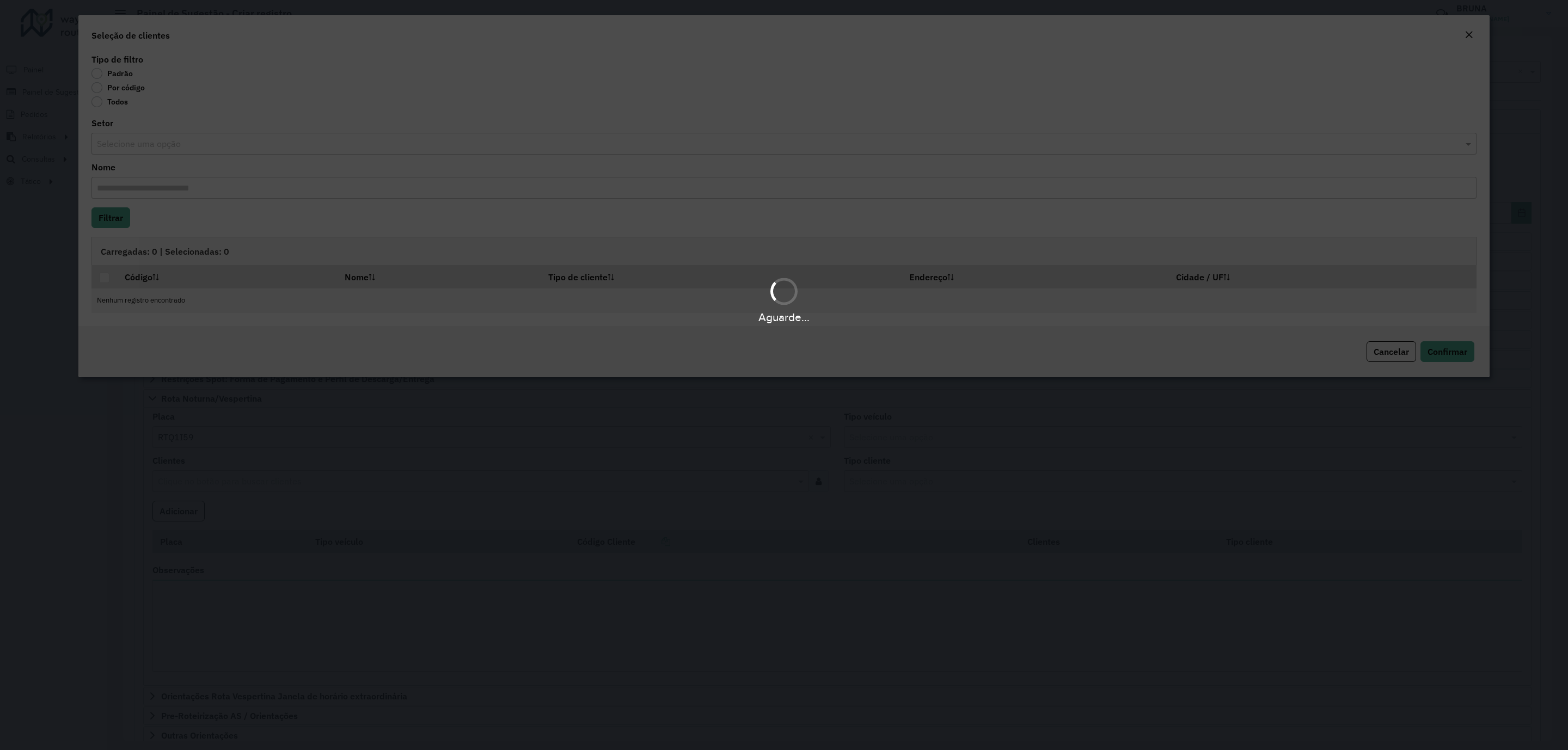
click at [125, 85] on label "Por código" at bounding box center [118, 88] width 54 height 11
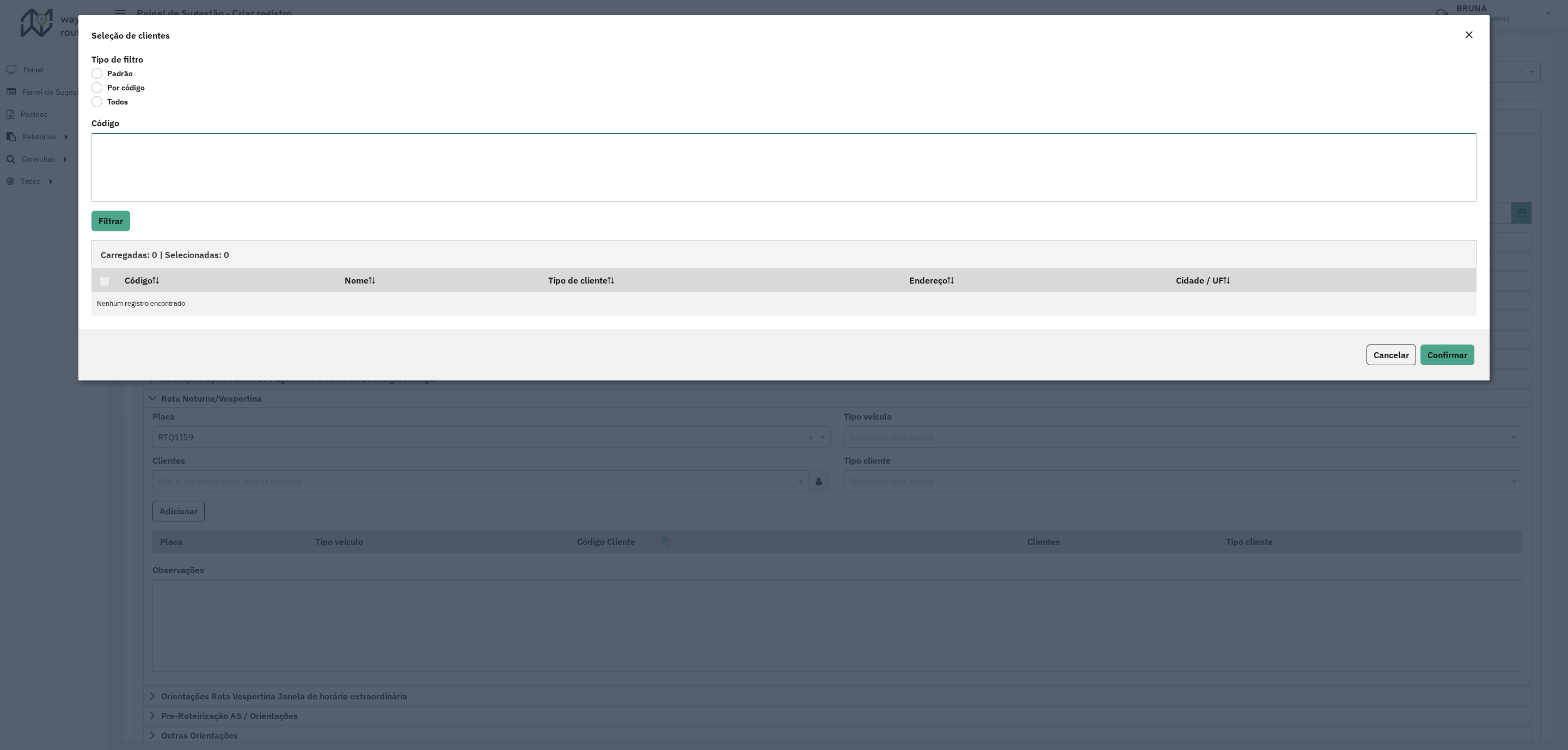
click at [118, 138] on textarea "Código" at bounding box center [784, 168] width 1385 height 69
paste textarea "***** ***** ***** ***** ***** ***** ***** ***** ***** ***** ***** ***** ***** *…"
type textarea "***** ***** ***** ***** ***** ***** ***** ***** ***** ***** ***** ***** ***** *…"
click at [112, 221] on button "Filtrar" at bounding box center [110, 220] width 38 height 20
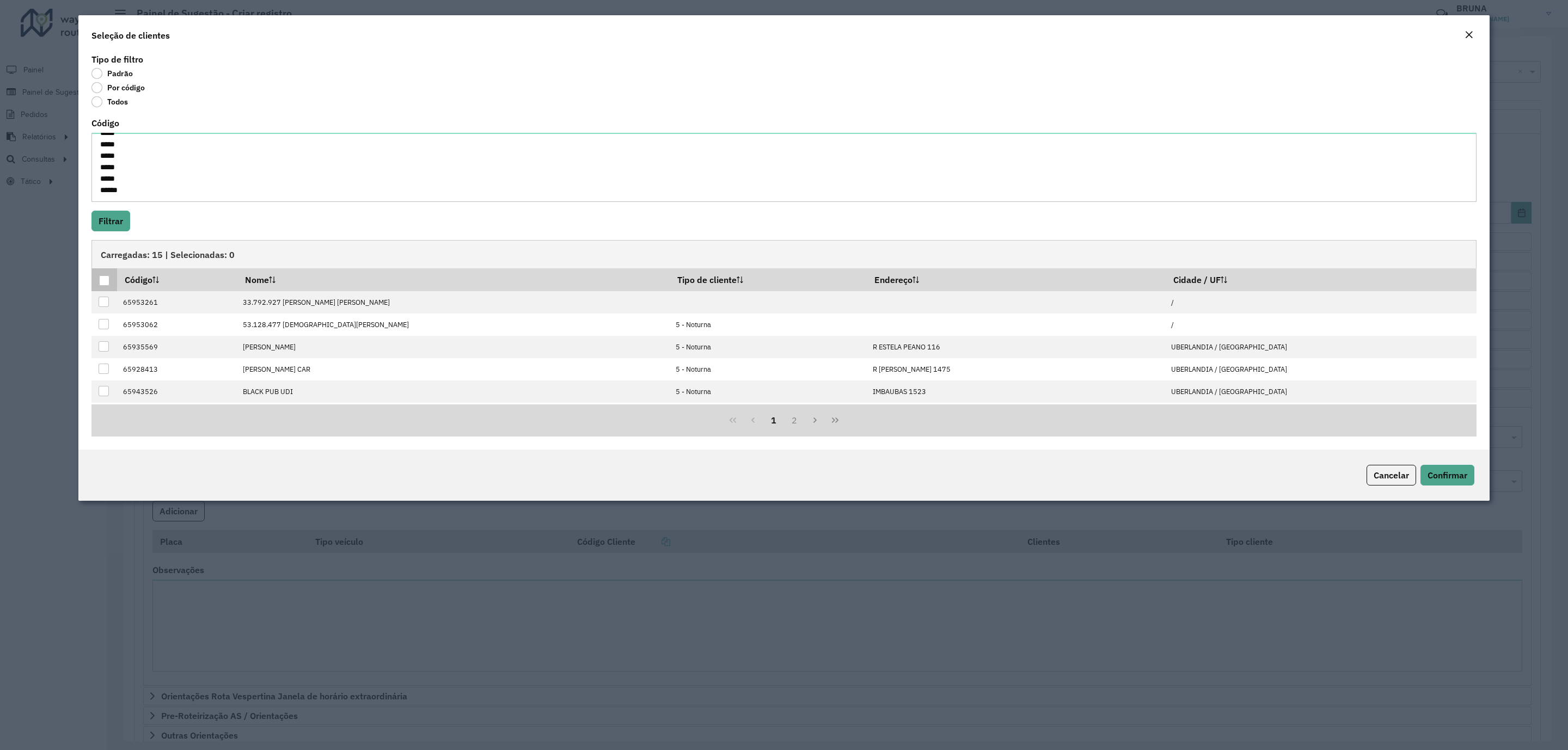
click at [101, 284] on div at bounding box center [104, 281] width 11 height 11
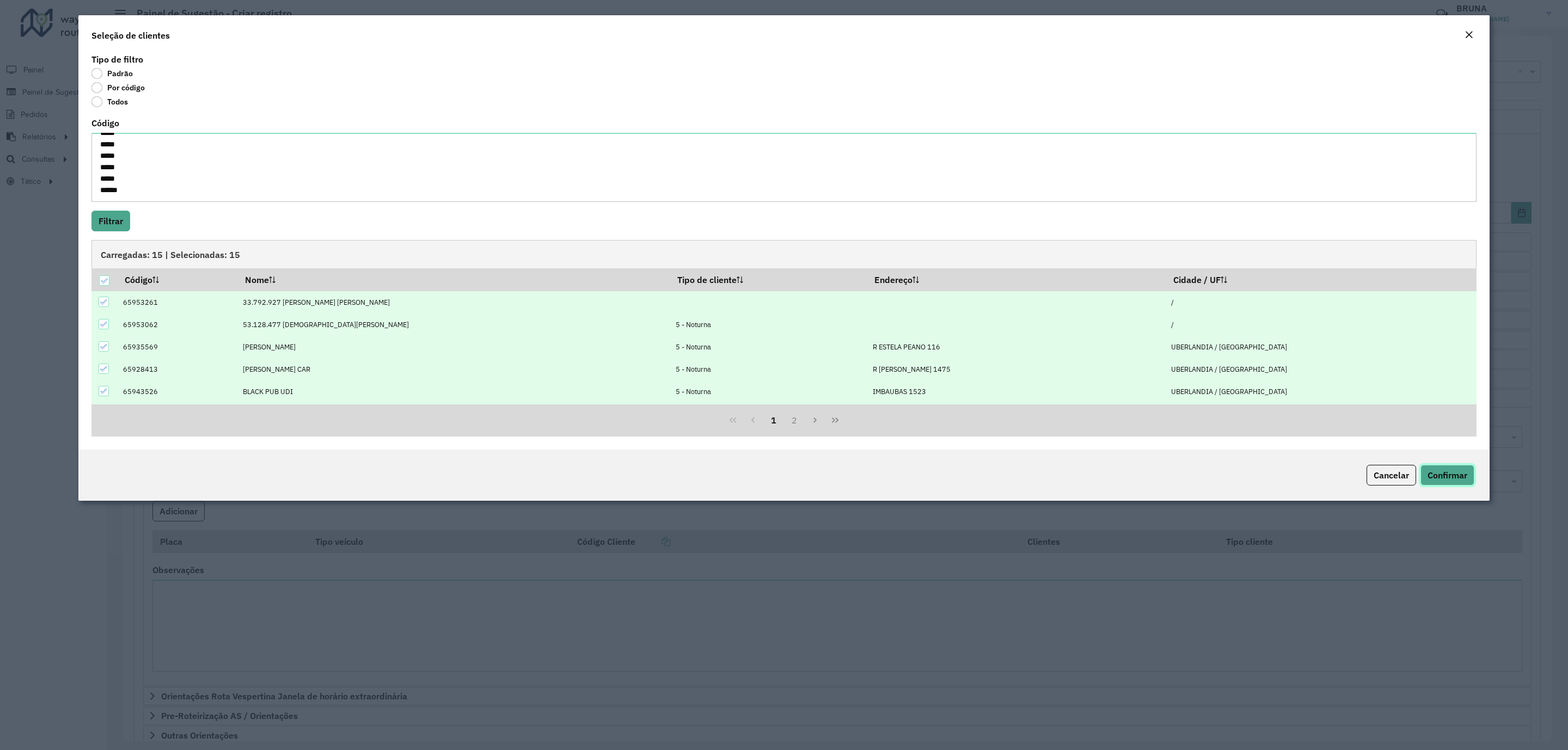
click at [1449, 477] on span "Confirmar" at bounding box center [1447, 475] width 40 height 11
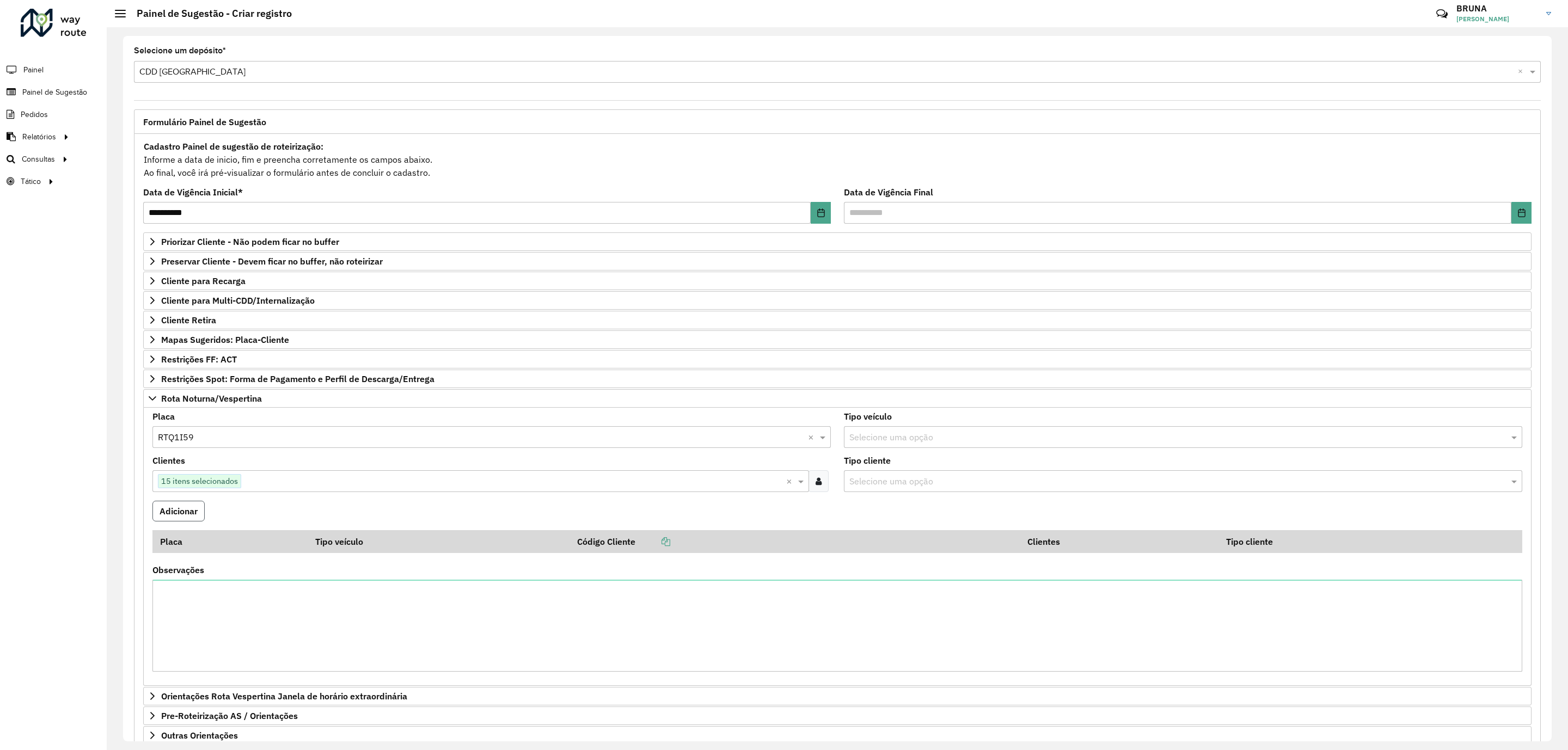
click at [181, 521] on button "Adicionar" at bounding box center [178, 511] width 52 height 20
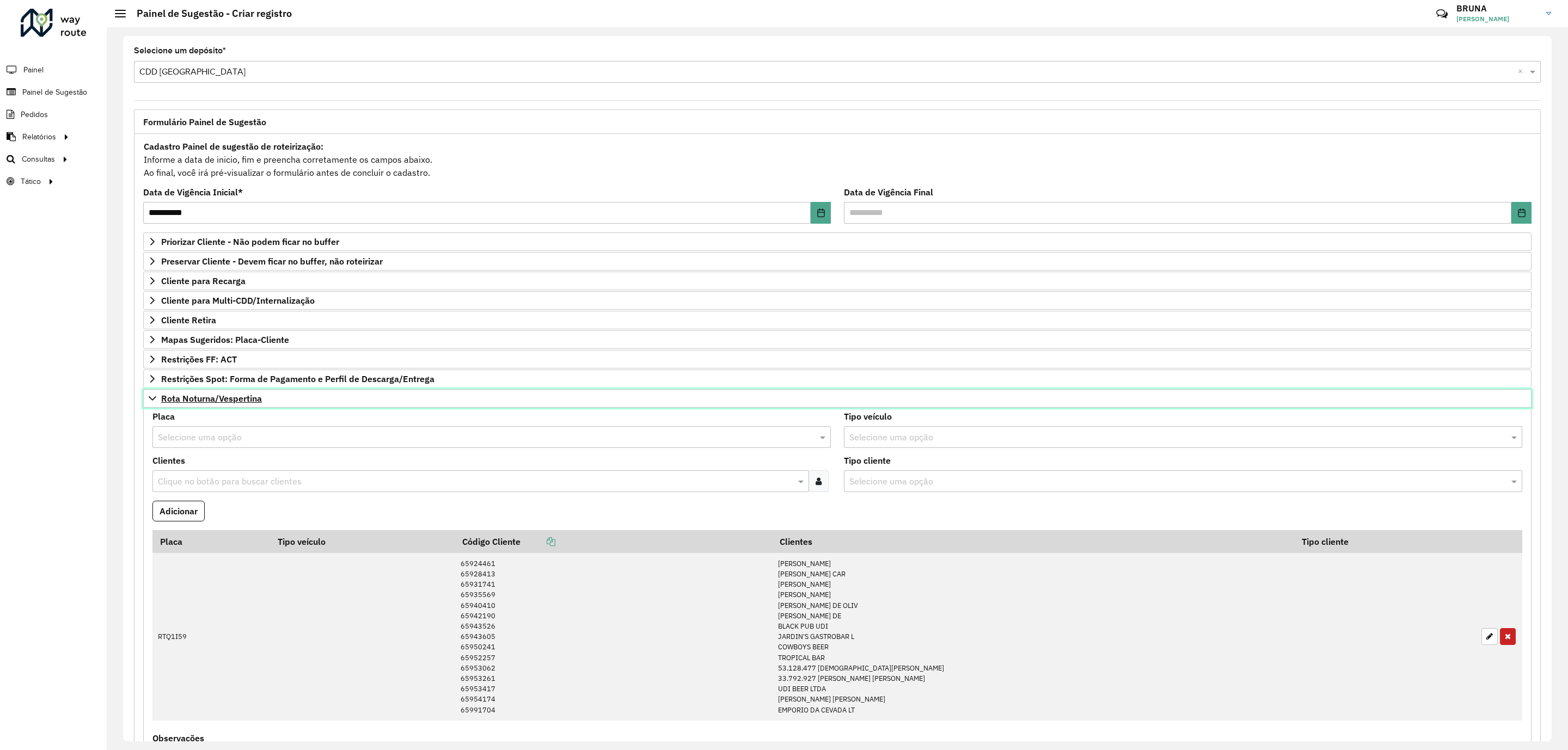
click at [204, 403] on span "Rota Noturna/Vespertina" at bounding box center [212, 399] width 101 height 9
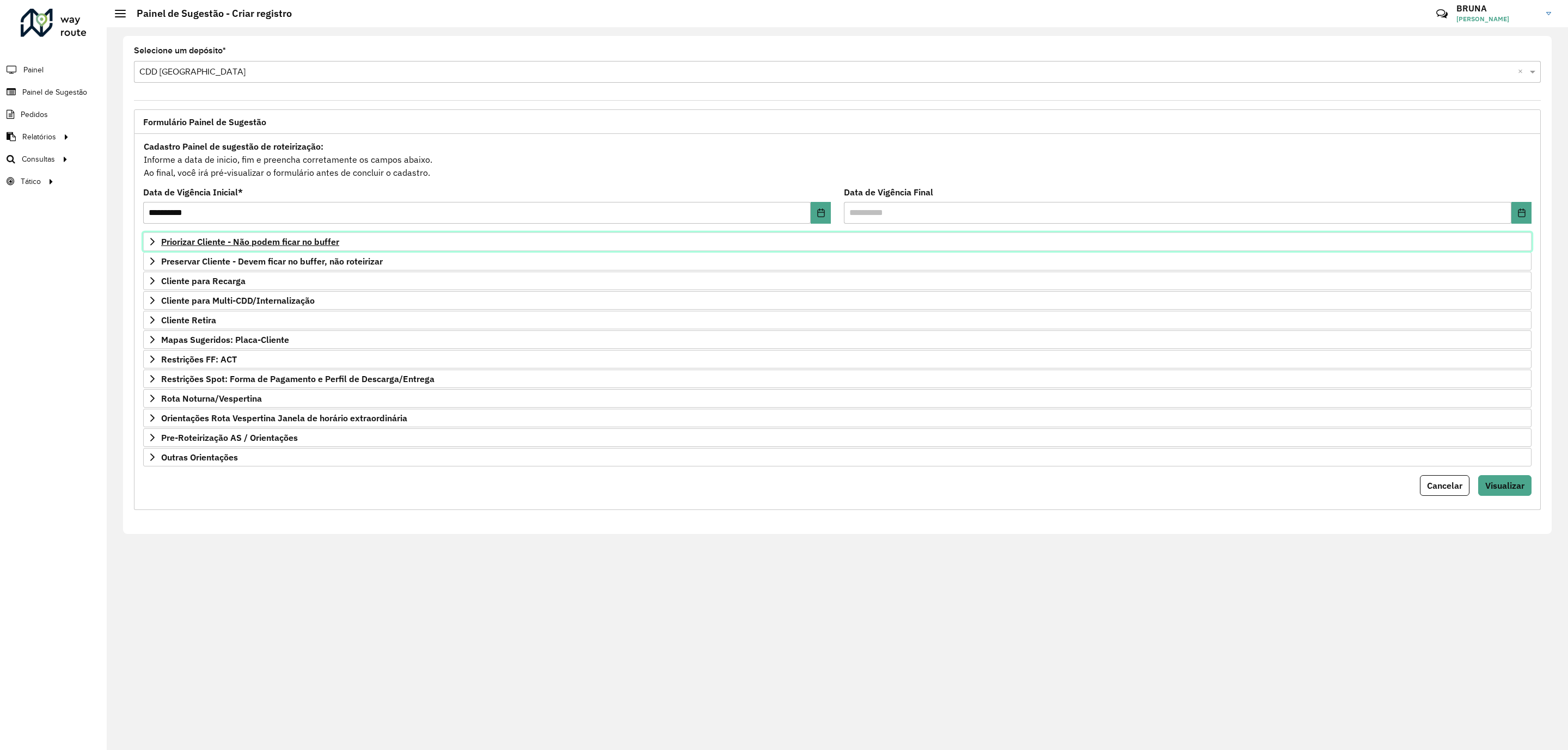
click at [254, 240] on span "Priorizar Cliente - Não podem ficar no buffer" at bounding box center [251, 242] width 178 height 9
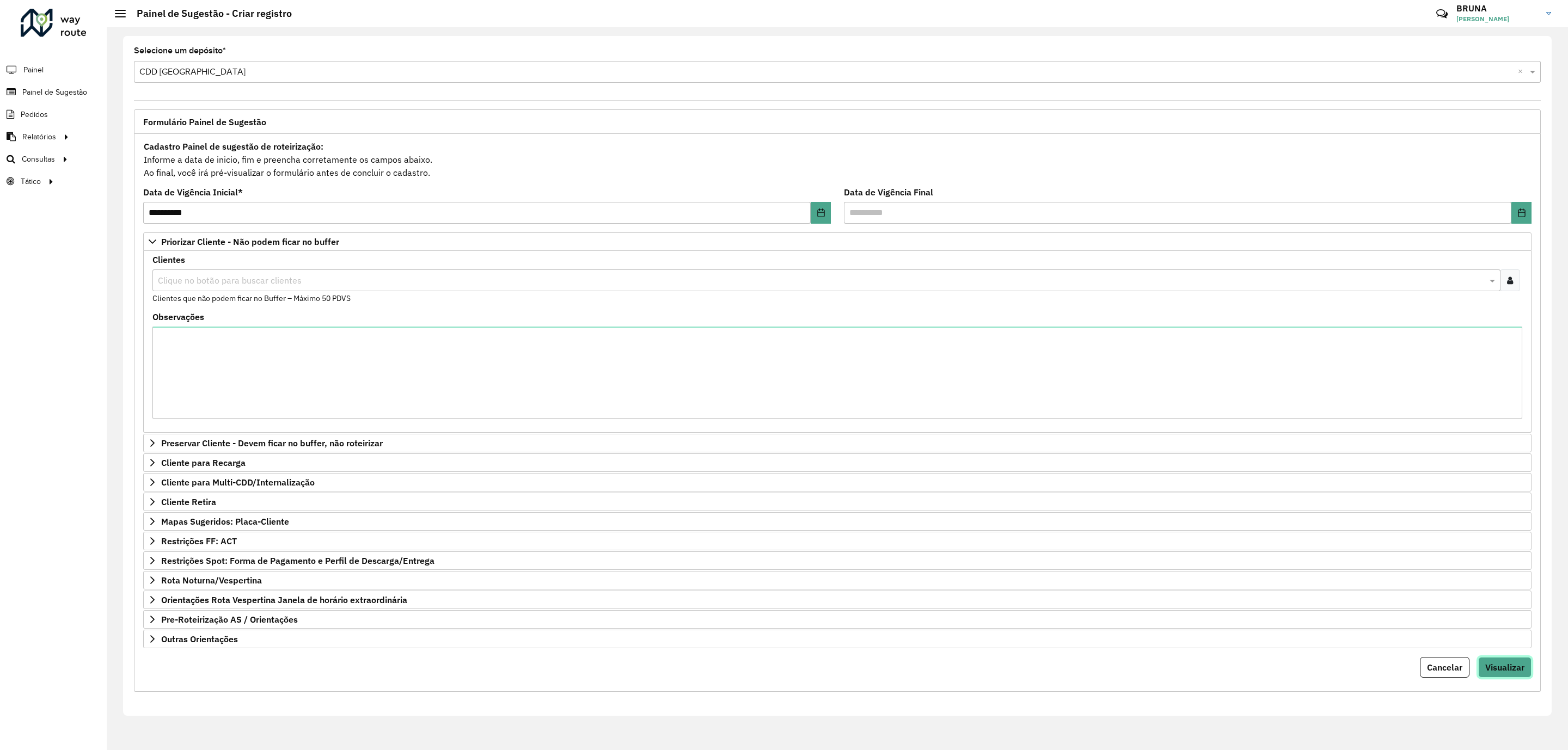
click at [1517, 672] on span "Visualizar" at bounding box center [1505, 668] width 39 height 11
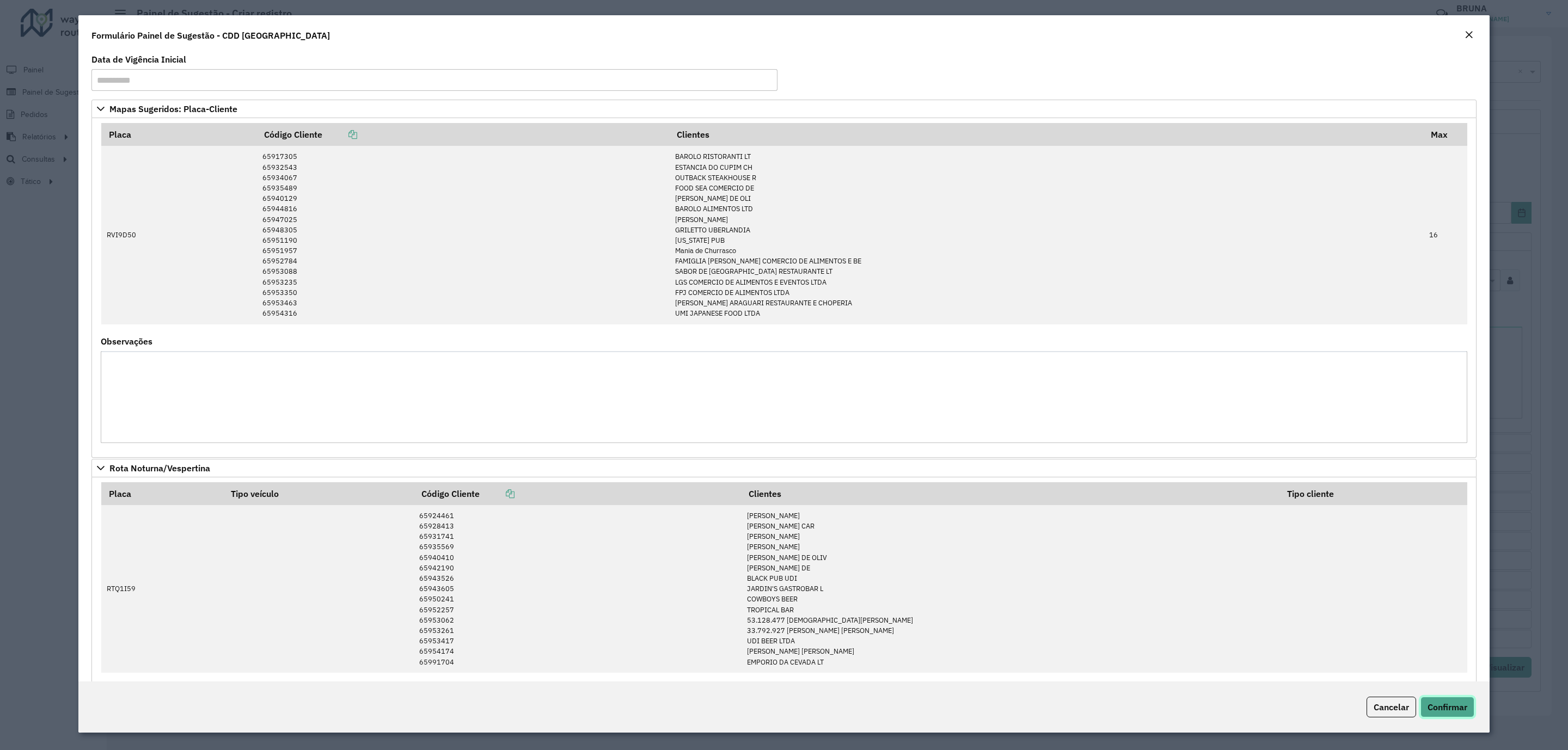
click at [1449, 709] on span "Confirmar" at bounding box center [1447, 707] width 40 height 11
